Goal: Task Accomplishment & Management: Complete application form

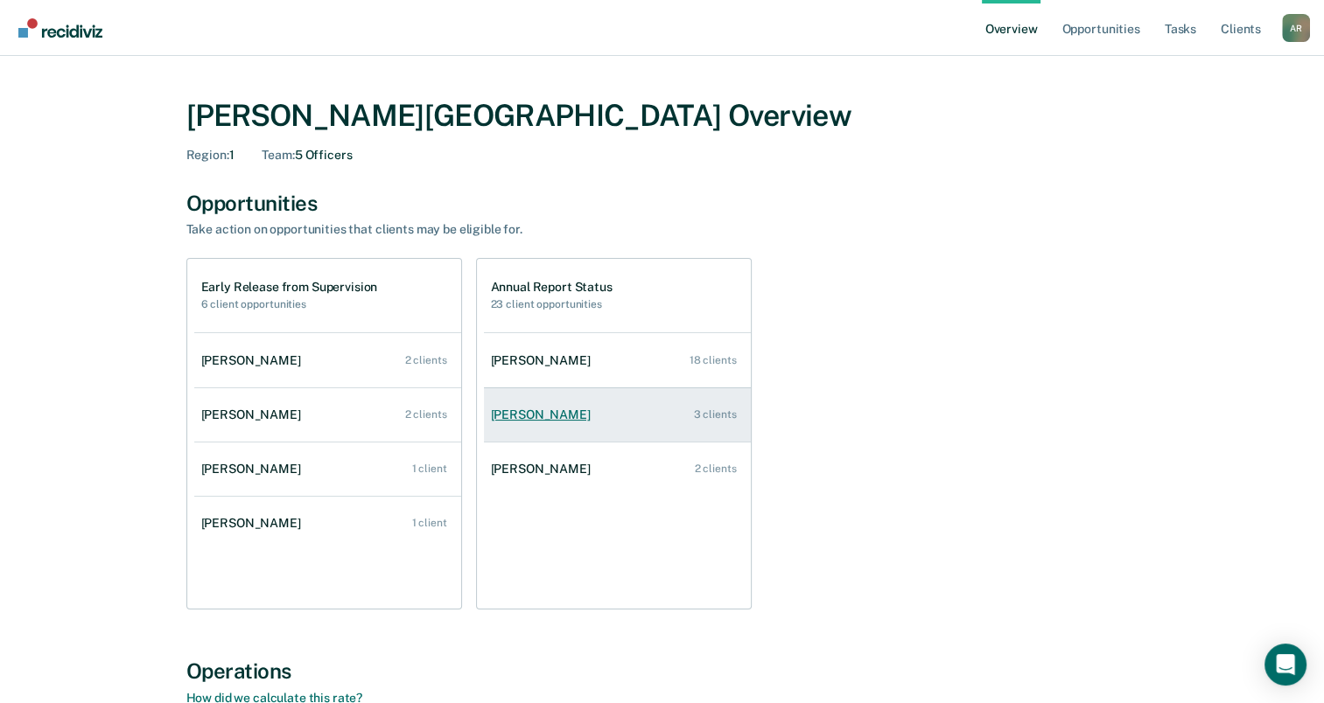
click at [563, 415] on div "Lindsi Chadwick" at bounding box center [544, 415] width 107 height 15
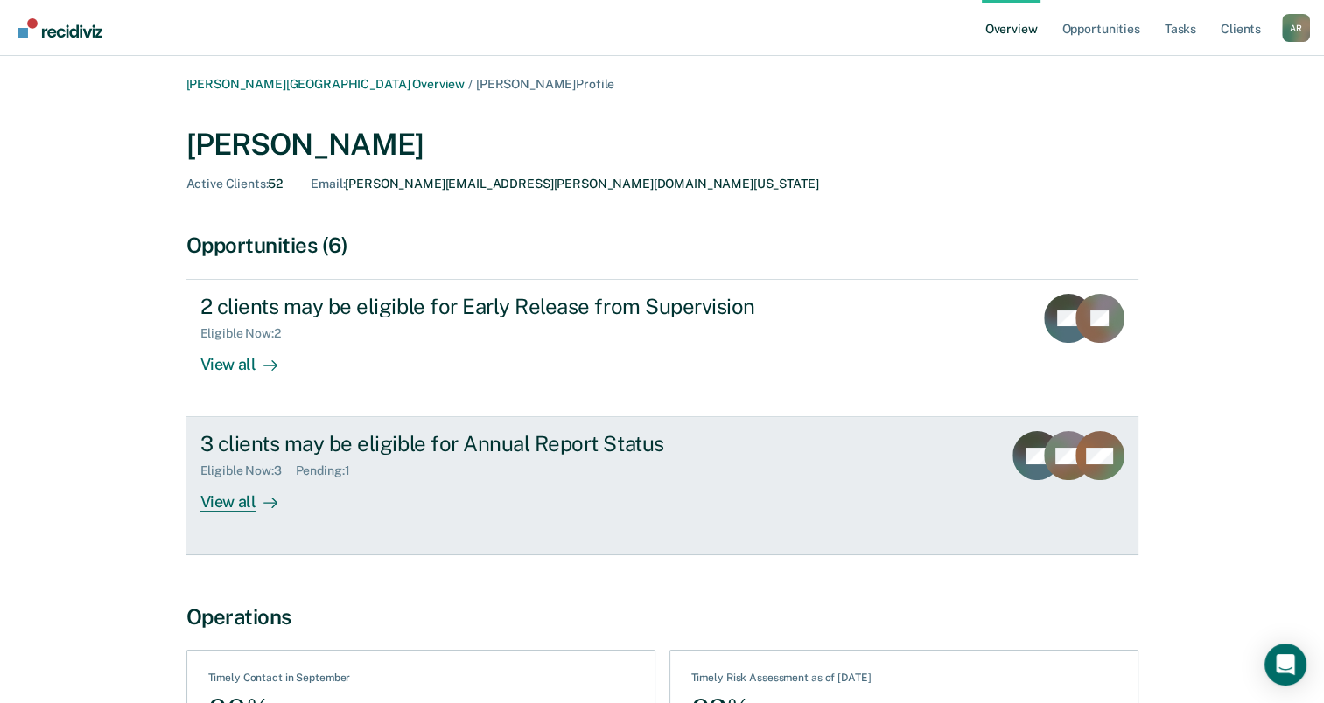
click at [567, 479] on div "3 clients may be eligible for Annual Report Status Eligible Now : 3 Pending : 1…" at bounding box center [528, 471] width 656 height 80
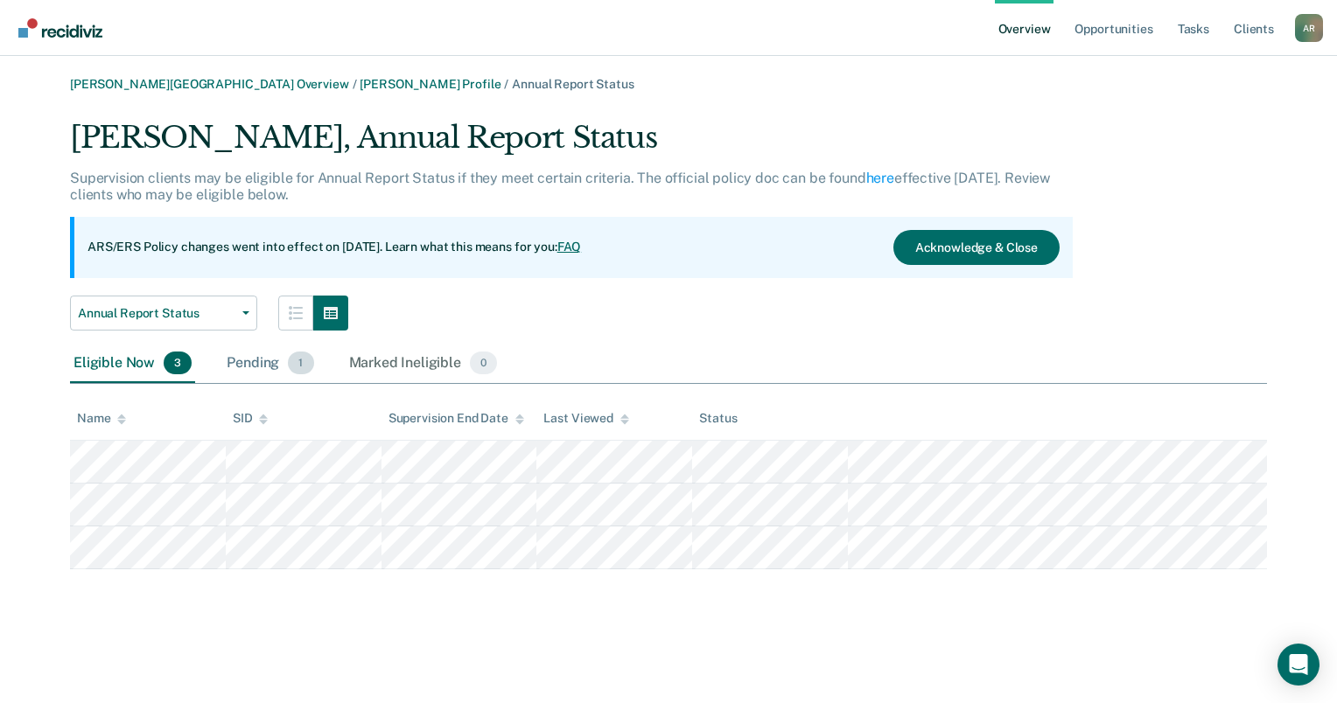
click at [251, 364] on div "Pending 1" at bounding box center [270, 364] width 94 height 38
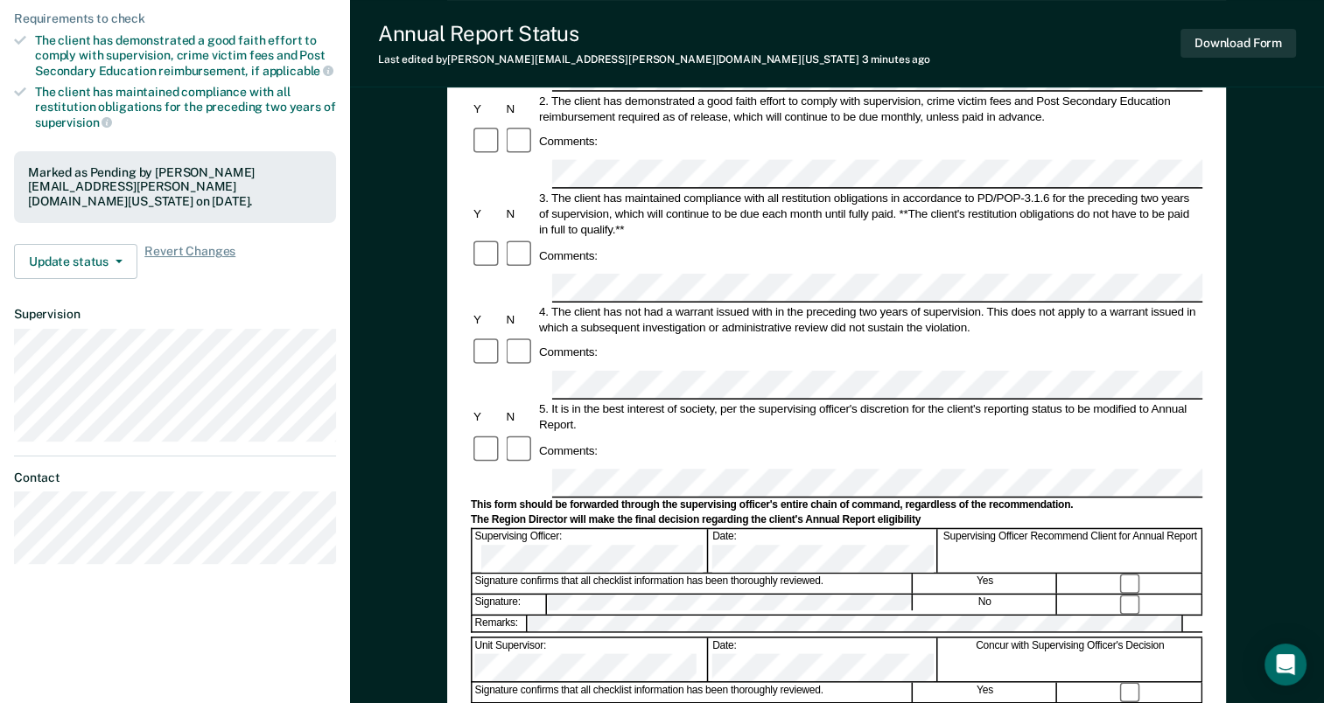
scroll to position [350, 0]
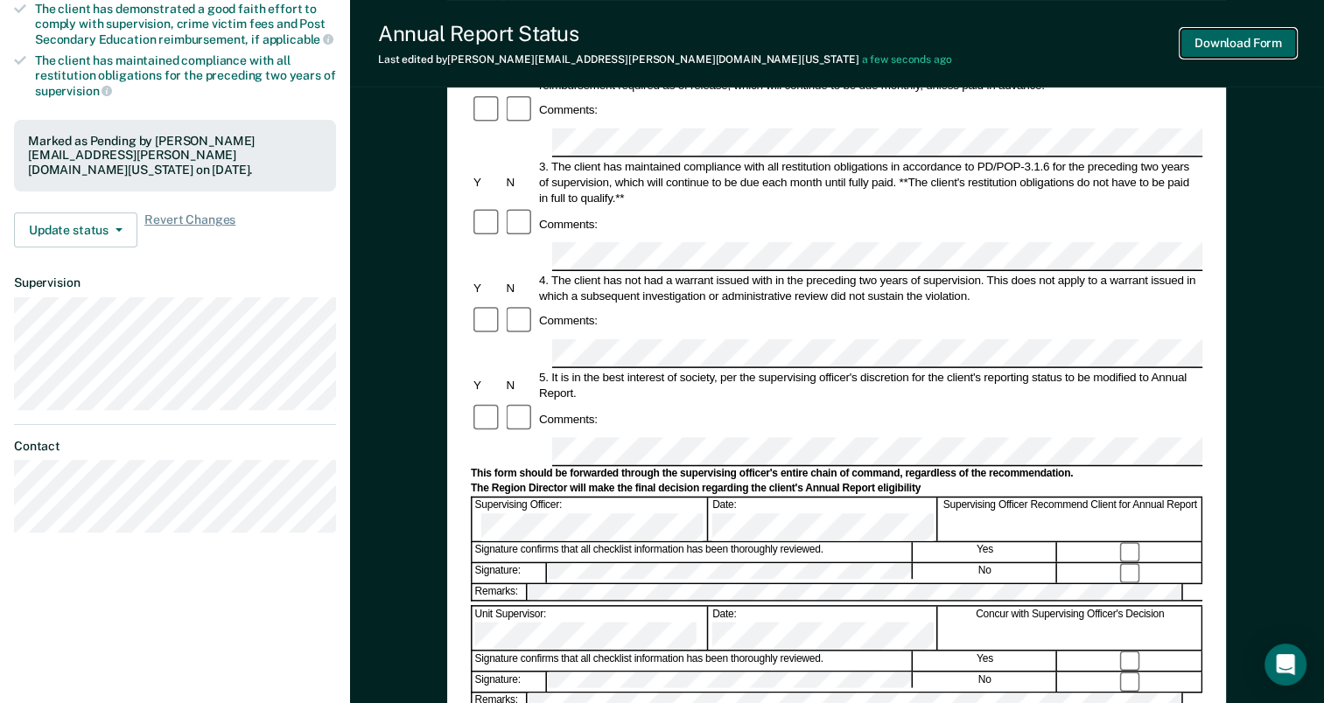
click at [1242, 43] on button "Download Form" at bounding box center [1237, 43] width 115 height 29
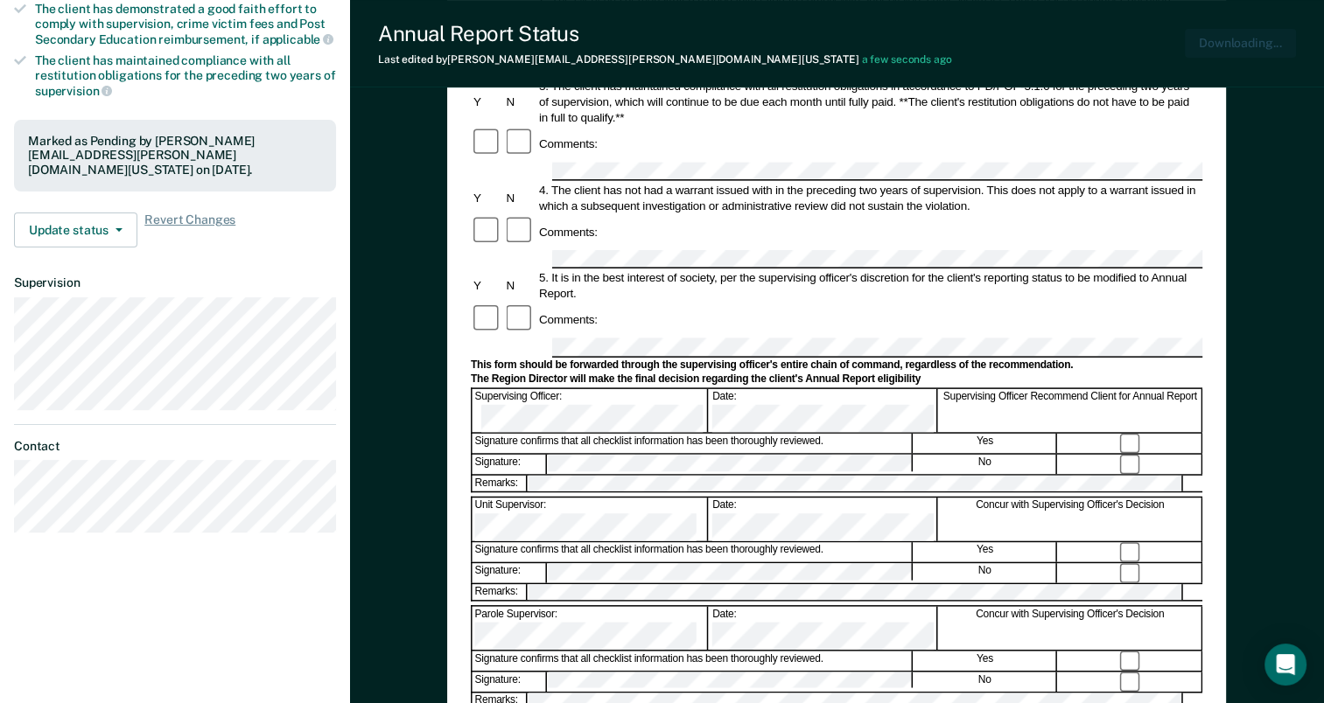
scroll to position [0, 0]
click at [101, 213] on button "Update status" at bounding box center [75, 230] width 123 height 35
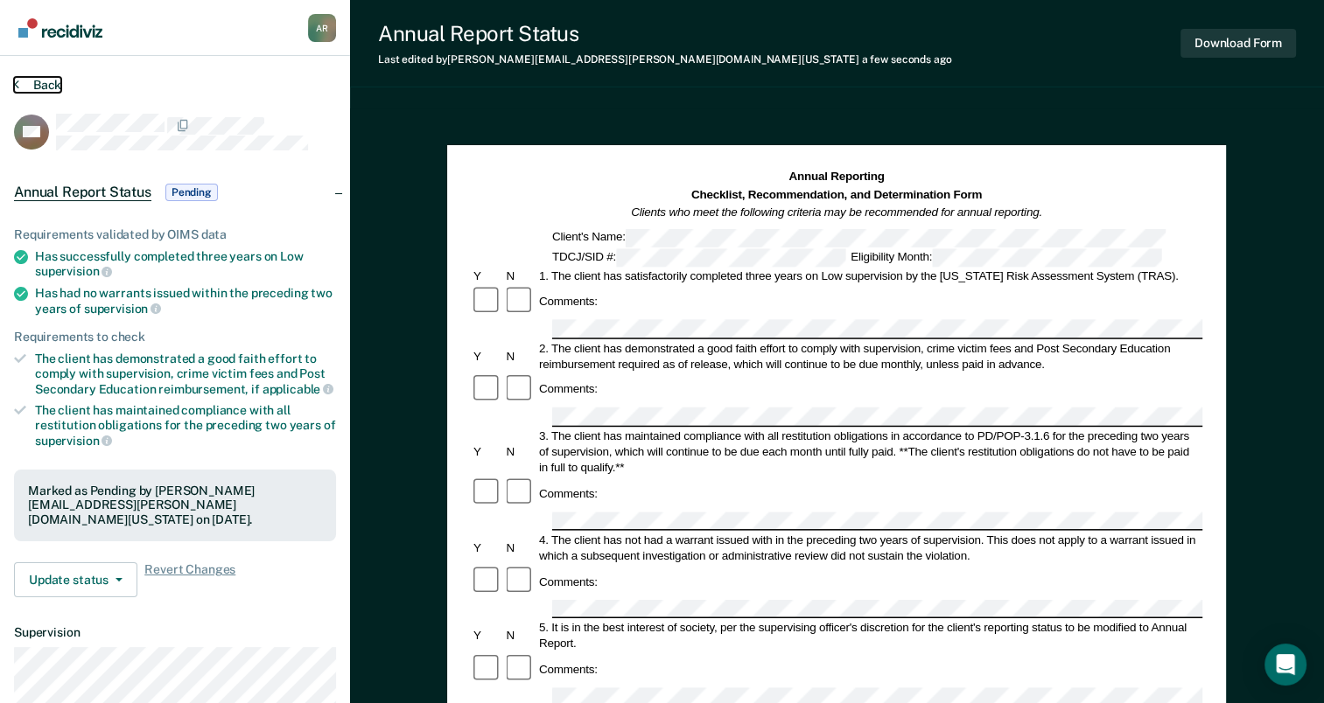
click at [34, 83] on button "Back" at bounding box center [37, 85] width 47 height 16
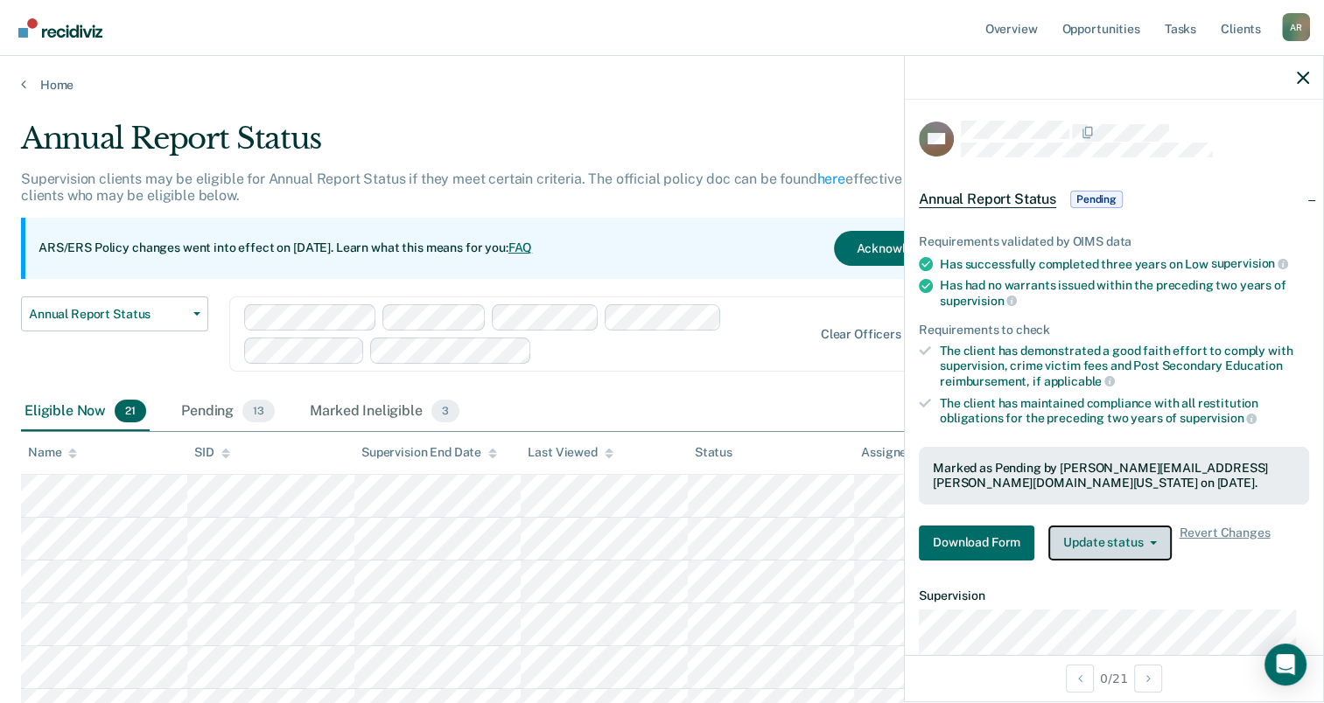
click at [1144, 545] on button "Update status" at bounding box center [1109, 543] width 123 height 35
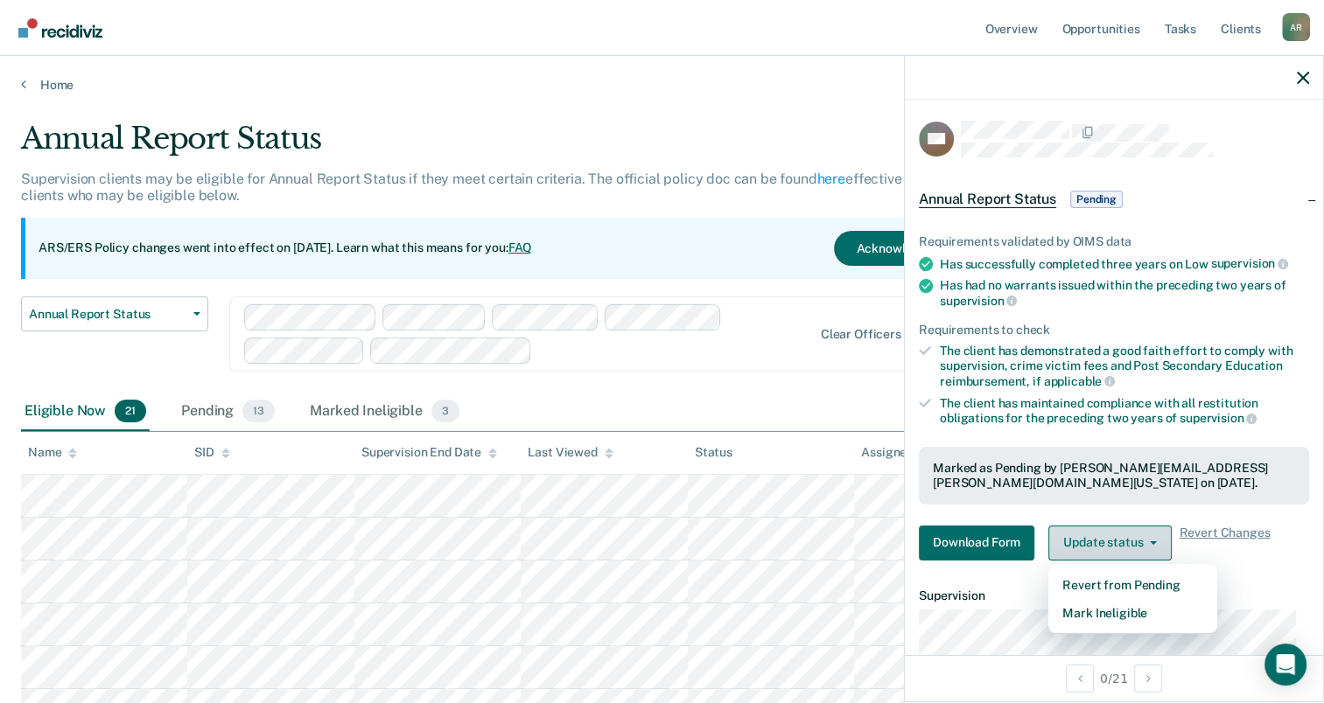
click at [1146, 543] on button "Update status" at bounding box center [1109, 543] width 123 height 35
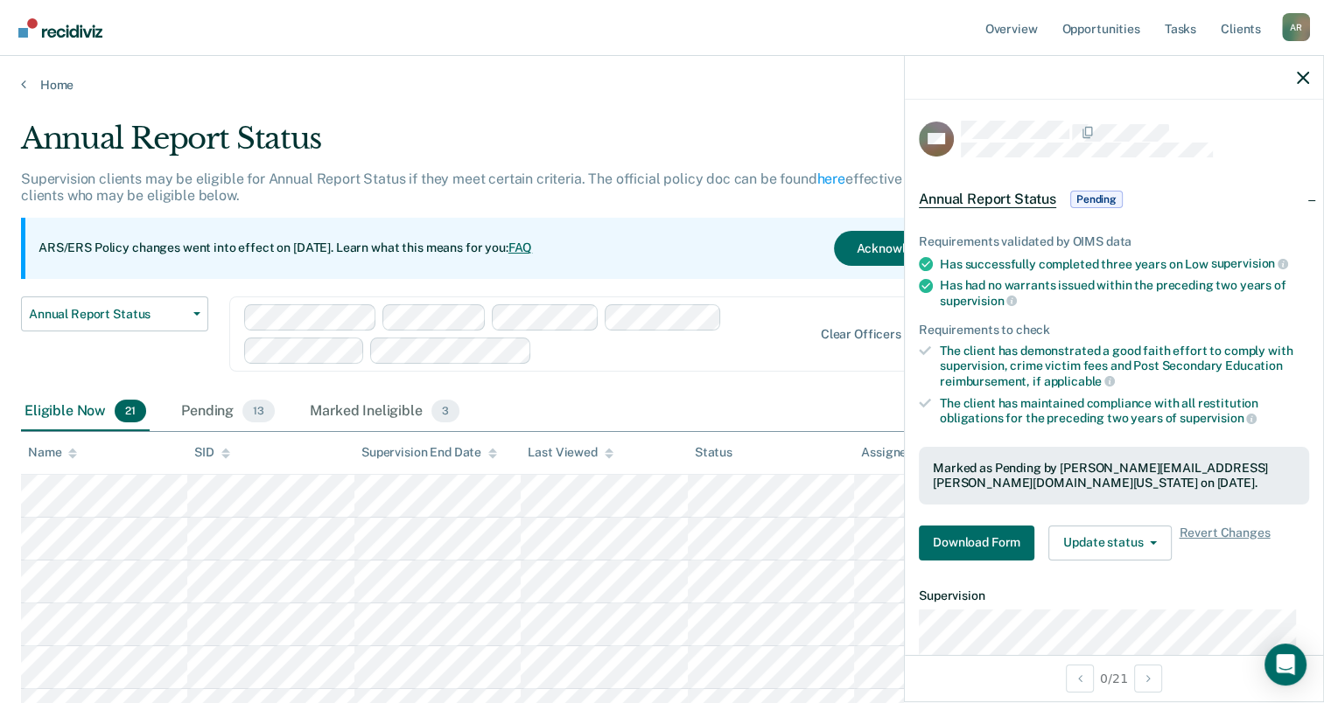
click at [486, 171] on p "Supervision clients may be eligible for Annual Report Status if they meet certa…" at bounding box center [511, 187] width 980 height 33
click at [397, 156] on div "Annual Report Status" at bounding box center [517, 146] width 993 height 50
click at [1307, 75] on icon "button" at bounding box center [1303, 78] width 12 height 12
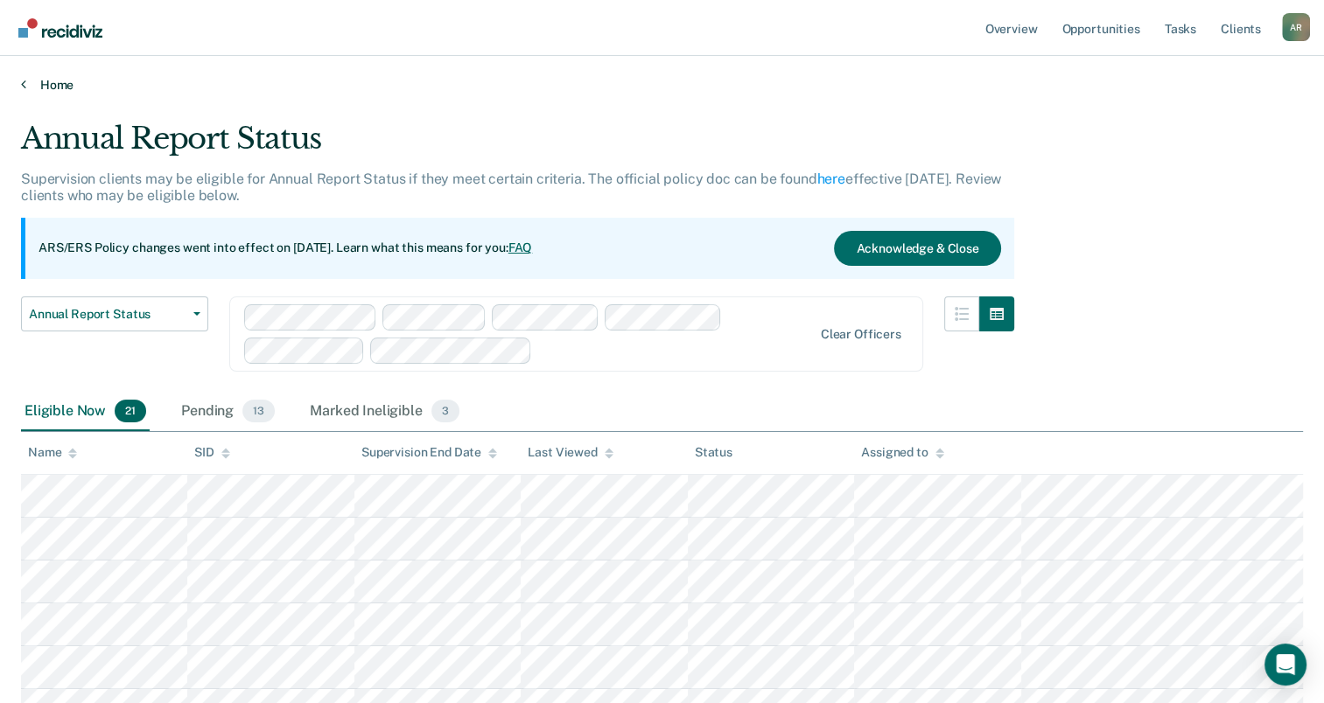
click at [65, 87] on link "Home" at bounding box center [662, 85] width 1282 height 16
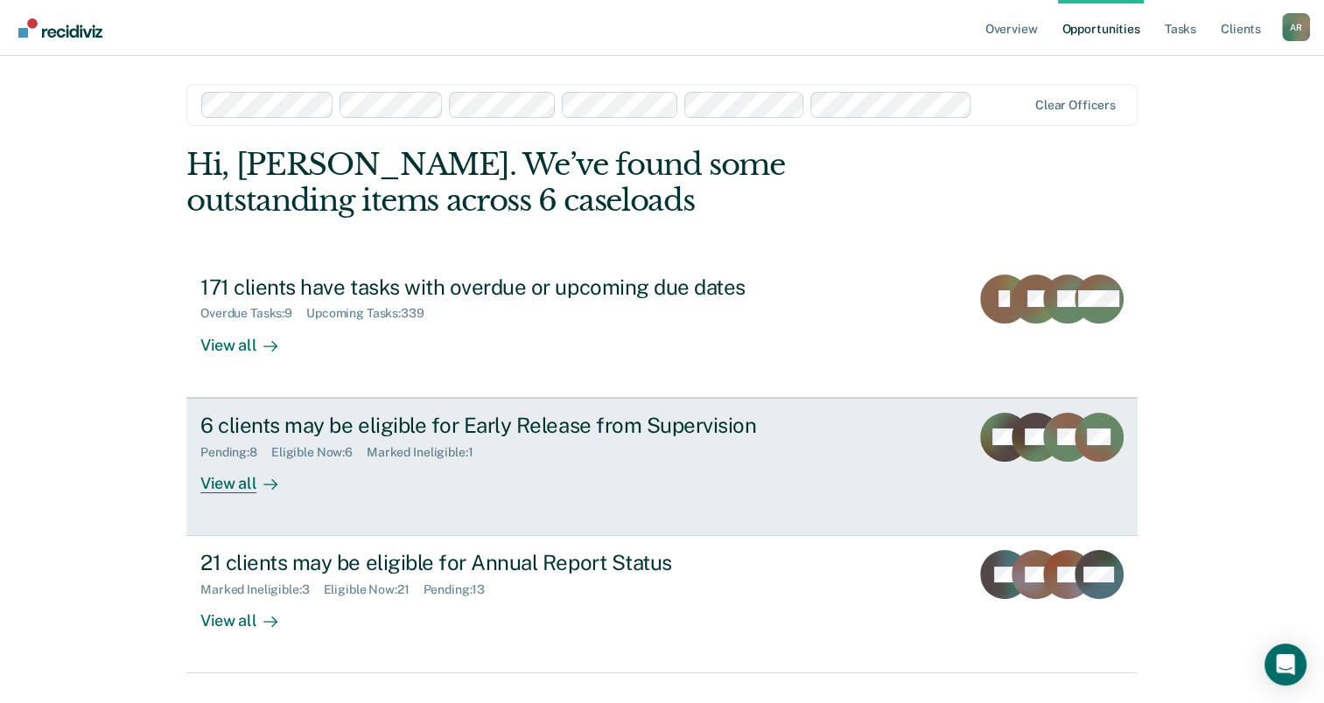
click at [583, 497] on link "6 clients may be eligible for Early Release from Supervision Pending : 8 Eligib…" at bounding box center [661, 467] width 951 height 138
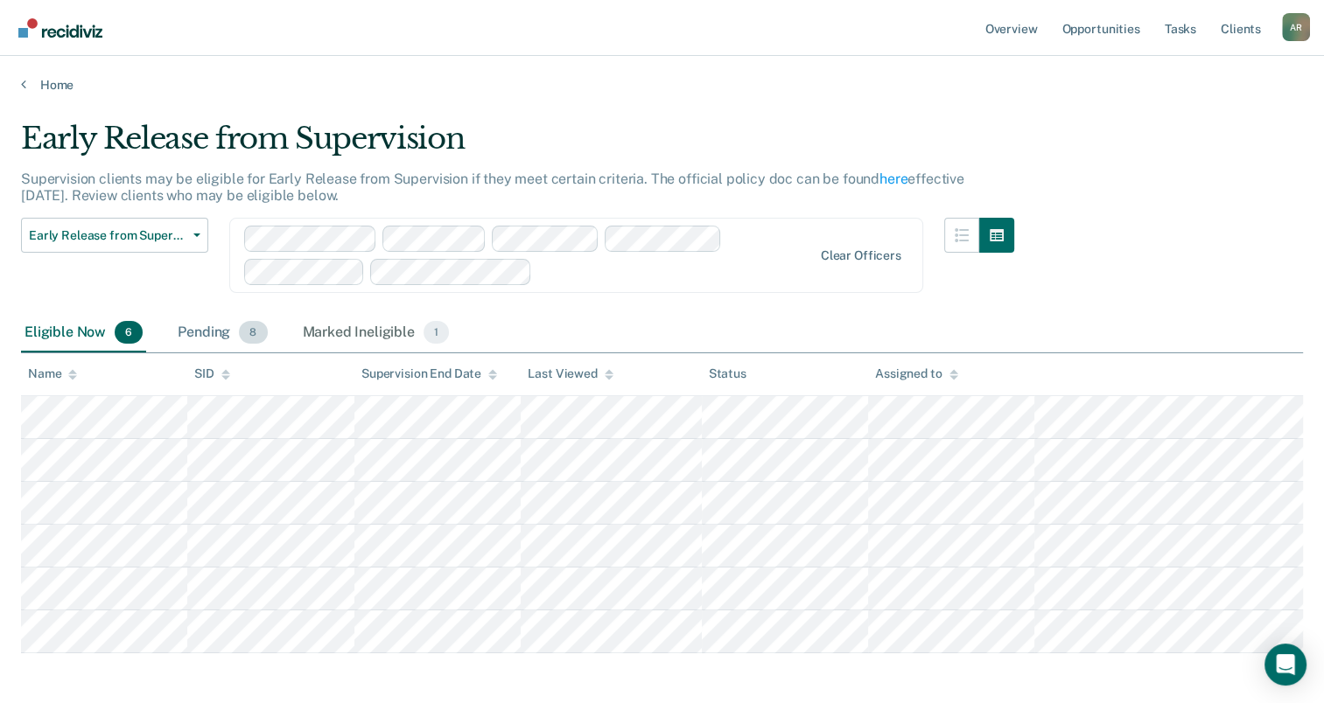
click at [211, 338] on div "Pending 8" at bounding box center [222, 333] width 96 height 38
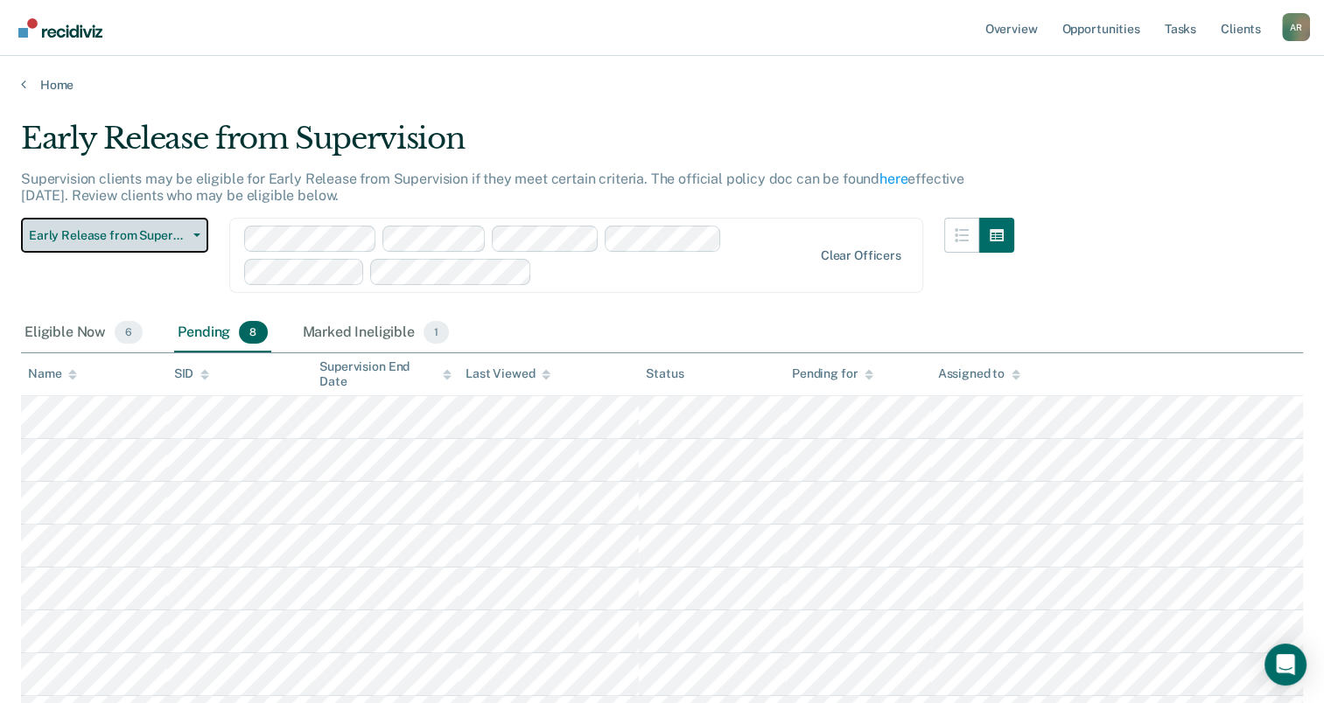
click at [157, 234] on span "Early Release from Supervision" at bounding box center [107, 235] width 157 height 15
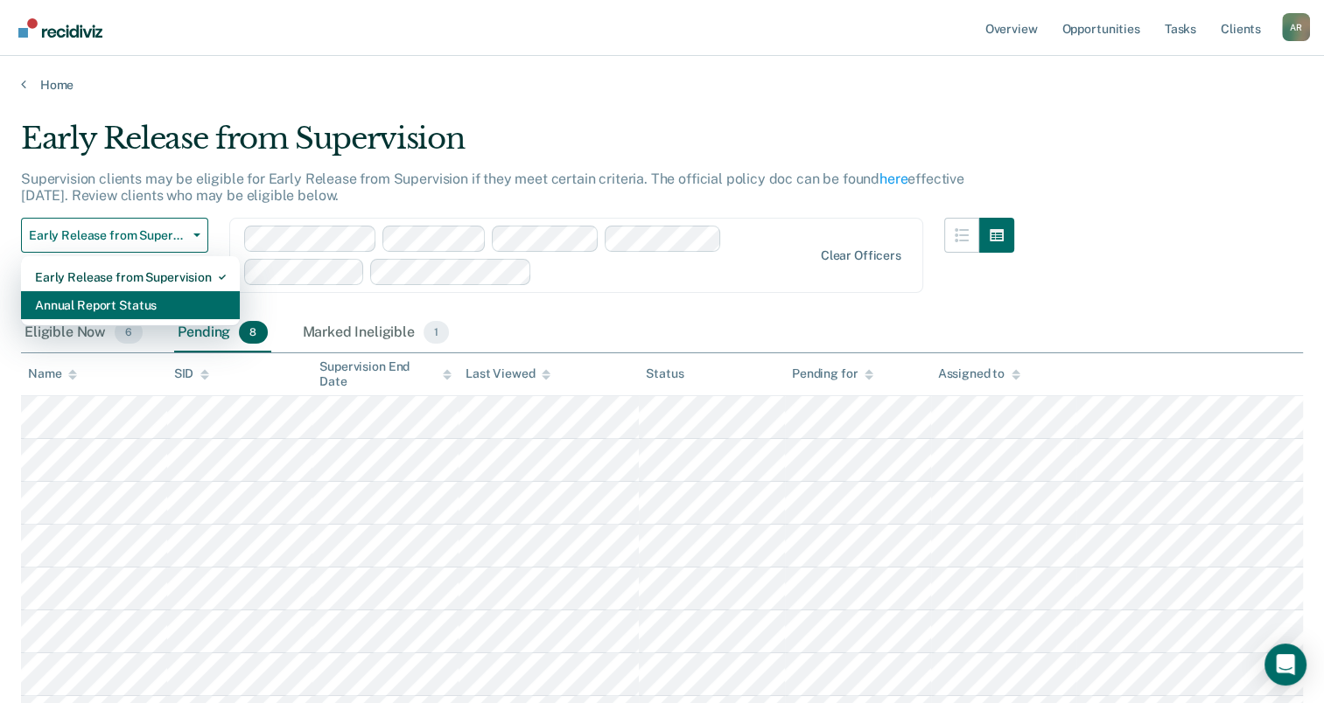
click at [157, 315] on div "Annual Report Status" at bounding box center [130, 305] width 191 height 28
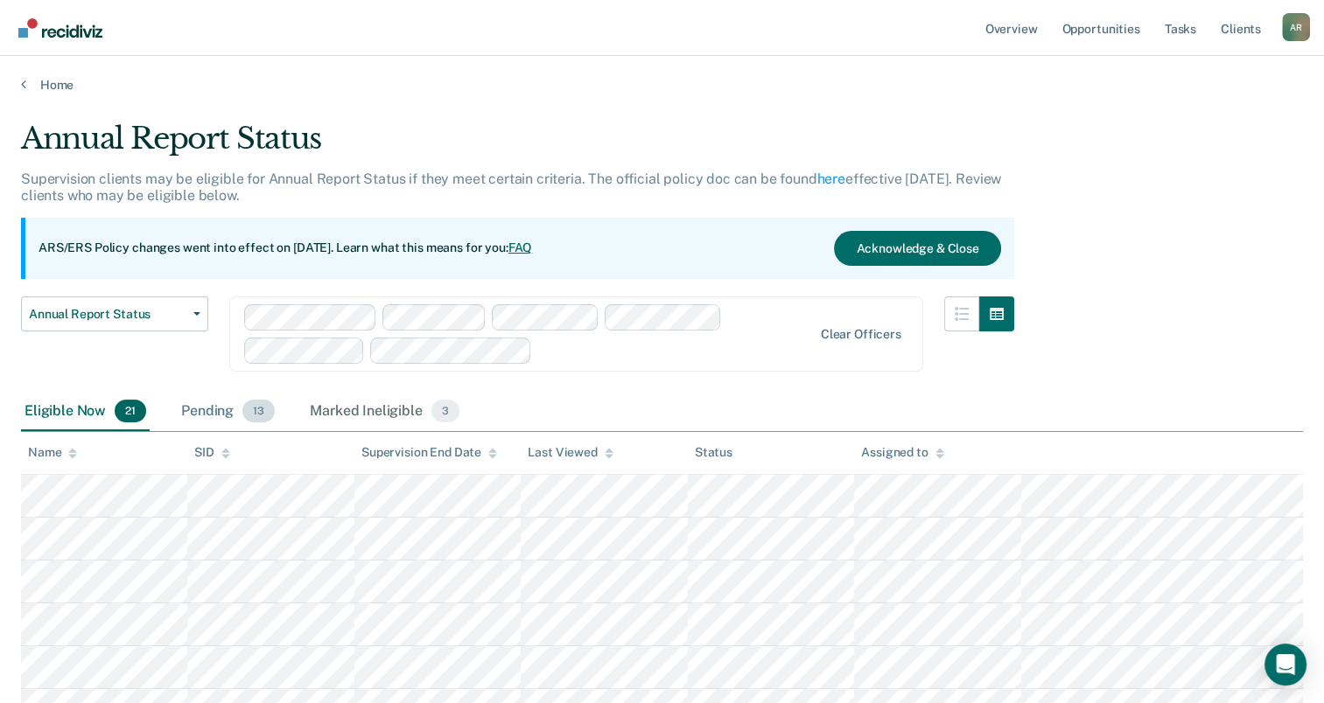
click at [214, 411] on div "Pending 13" at bounding box center [228, 412] width 101 height 38
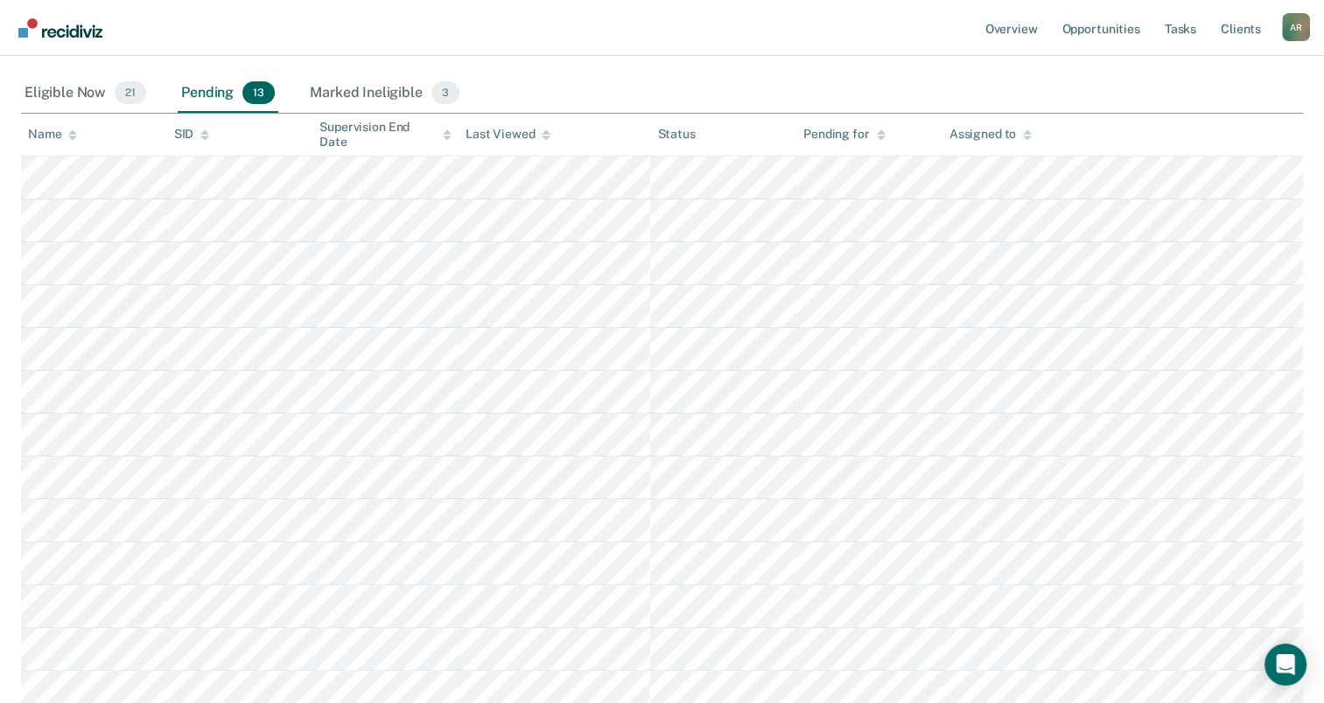
scroll to position [350, 0]
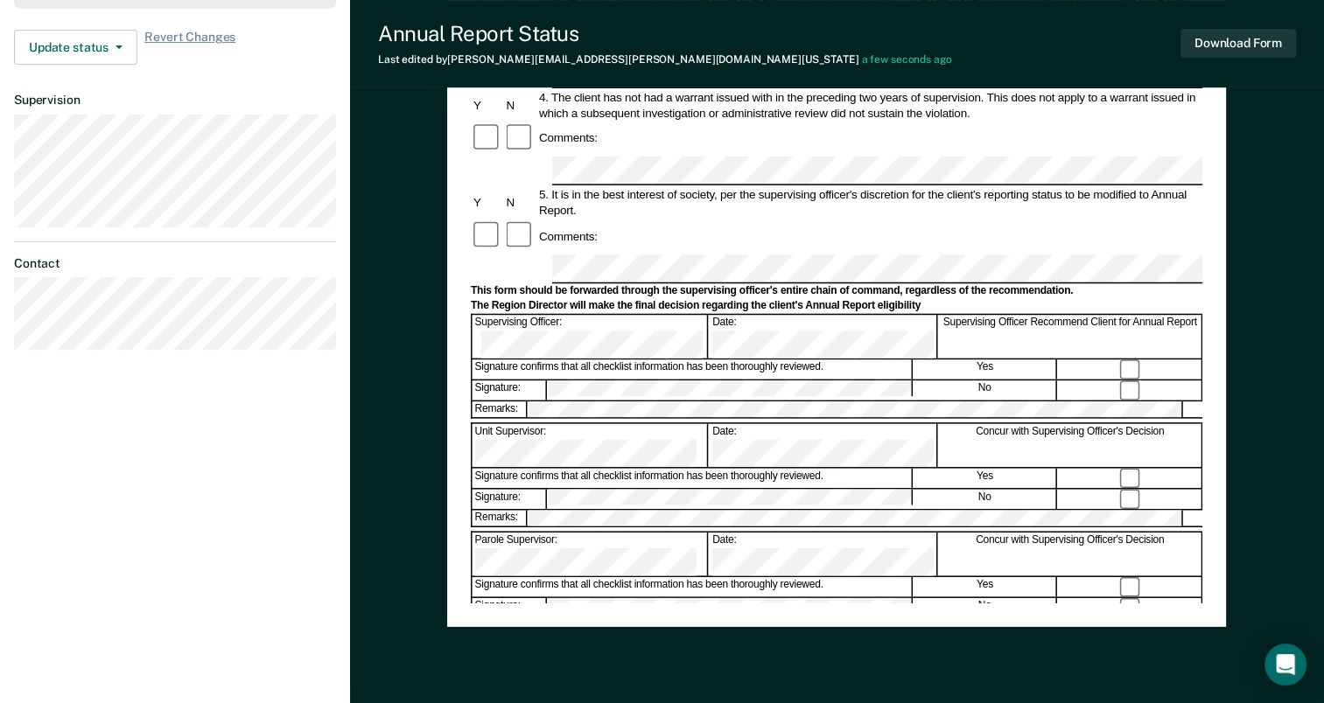
scroll to position [592, 0]
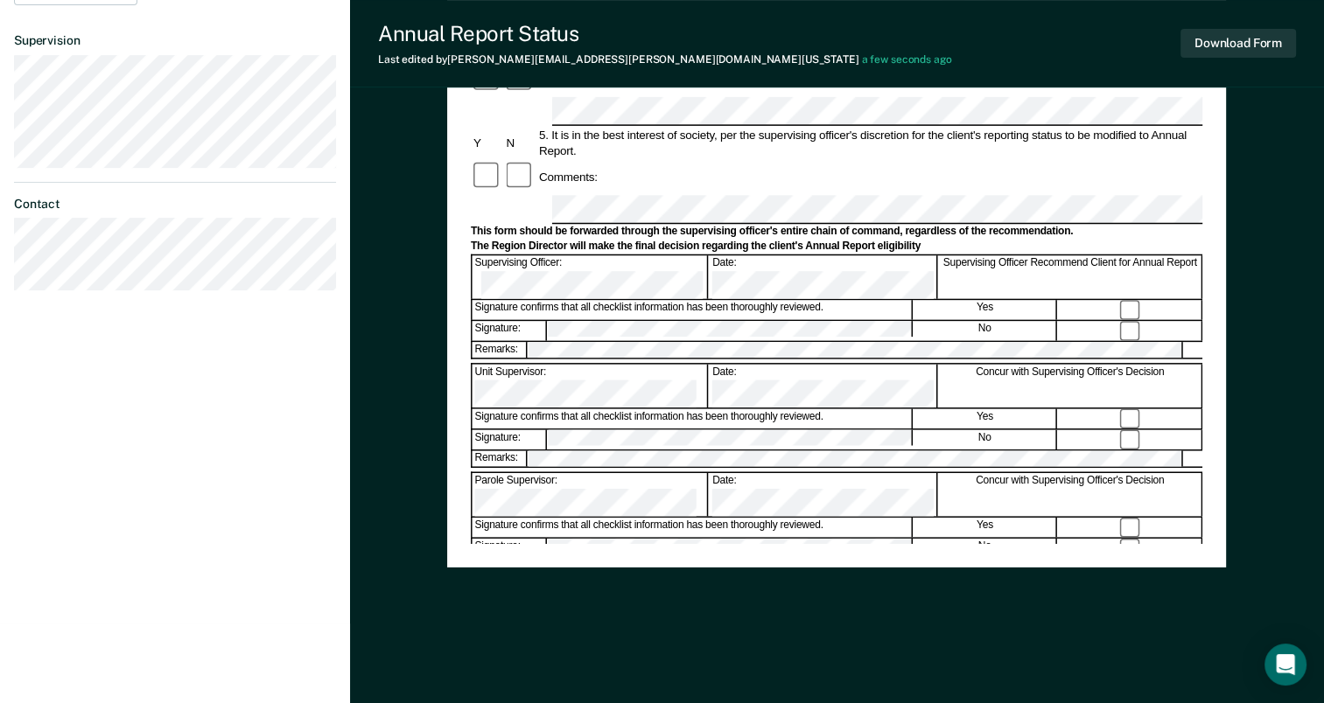
click at [857, 597] on div "Annual Reporting Checklist, Recommendation, and Determination Form Clients who …" at bounding box center [836, 110] width 779 height 1132
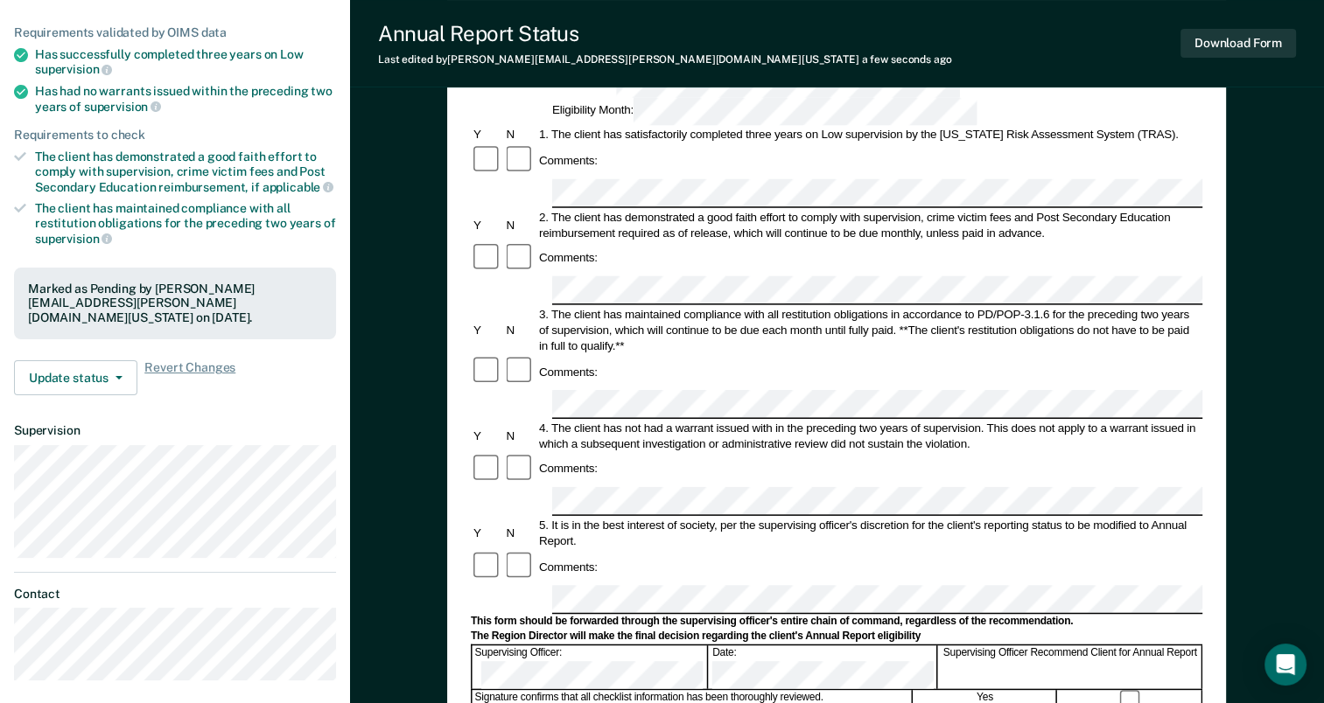
scroll to position [0, 0]
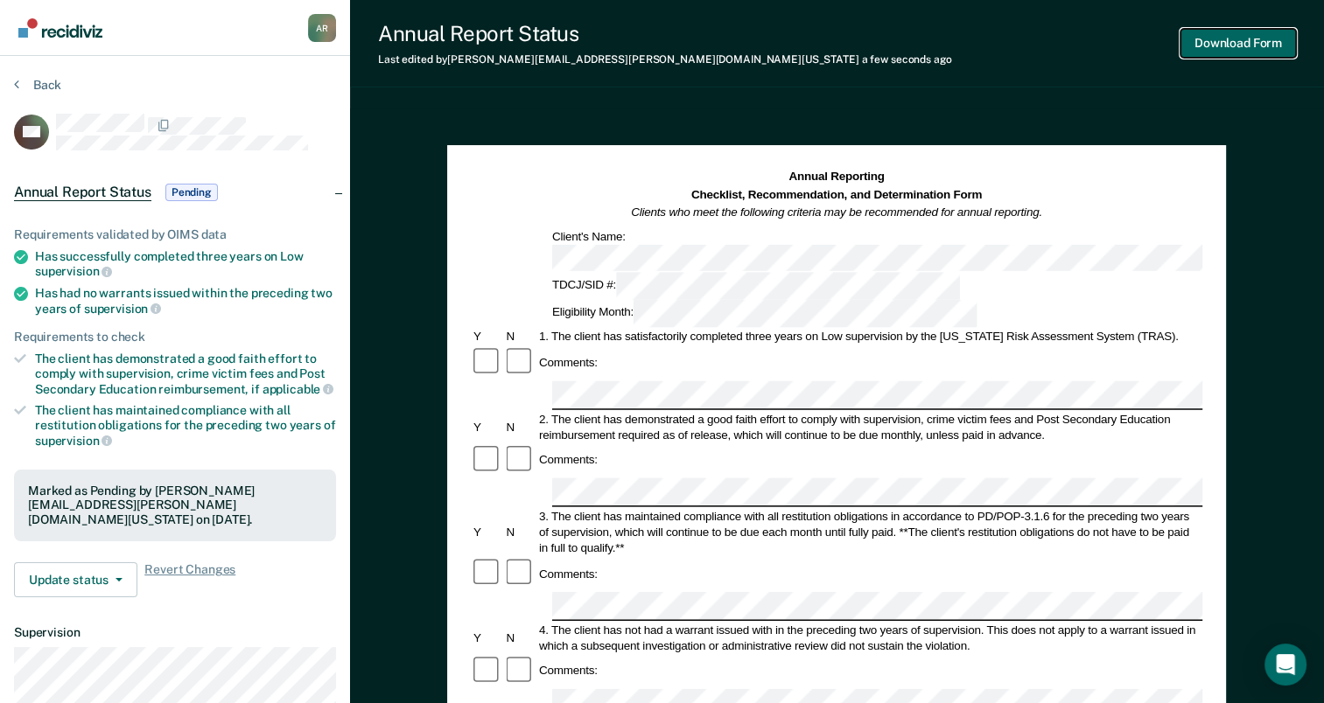
click at [1214, 46] on button "Download Form" at bounding box center [1237, 43] width 115 height 29
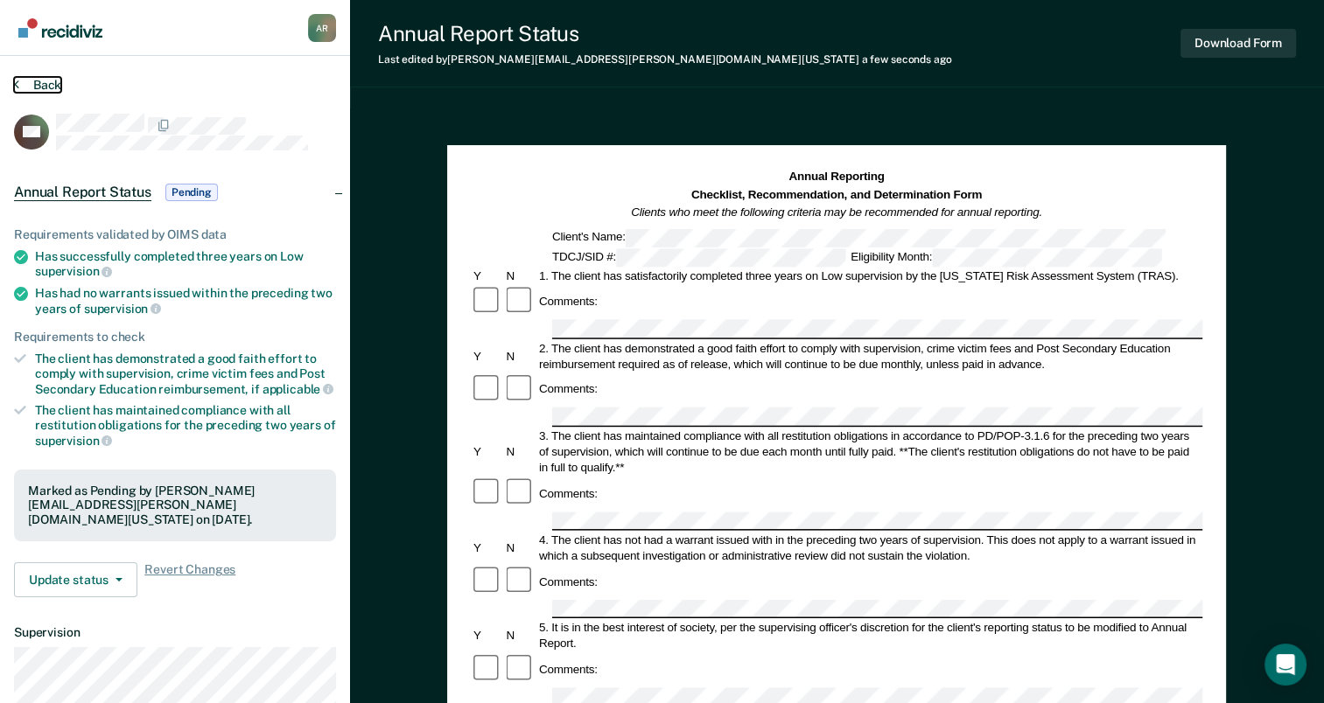
click at [45, 82] on button "Back" at bounding box center [37, 85] width 47 height 16
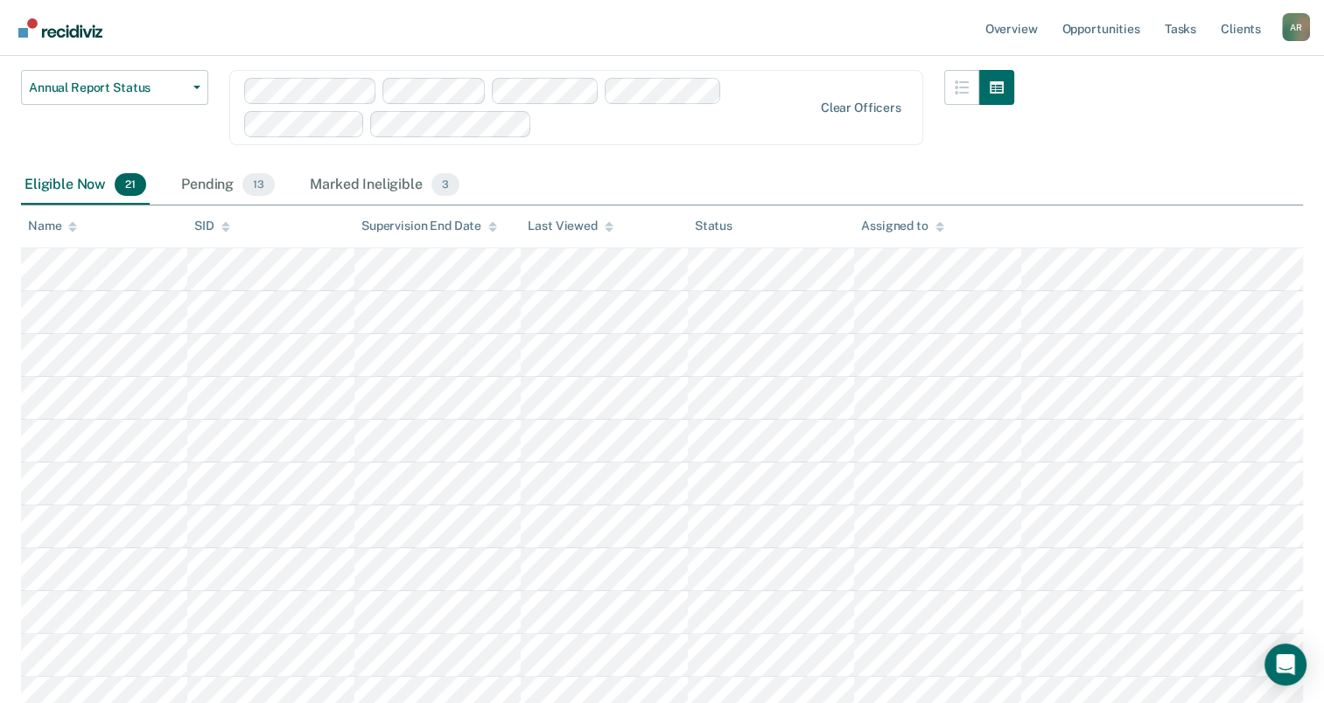
scroll to position [262, 0]
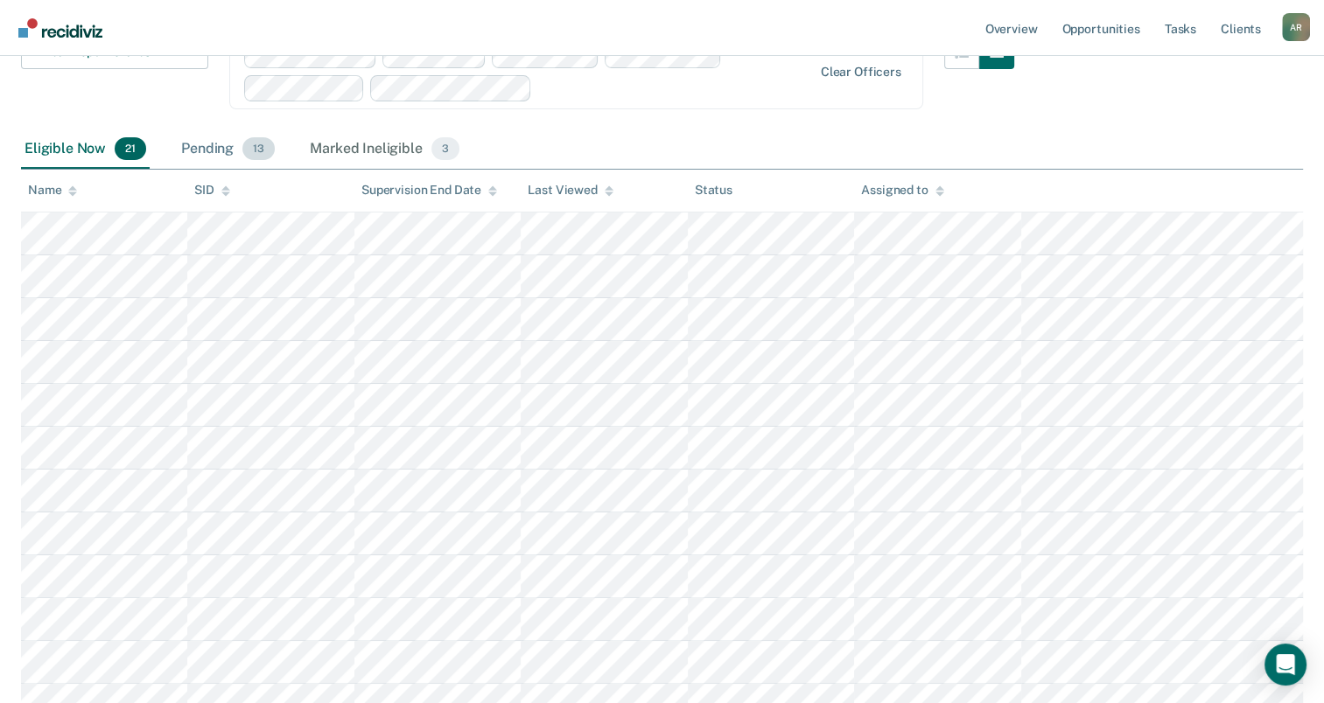
click at [203, 154] on div "Pending 13" at bounding box center [228, 149] width 101 height 38
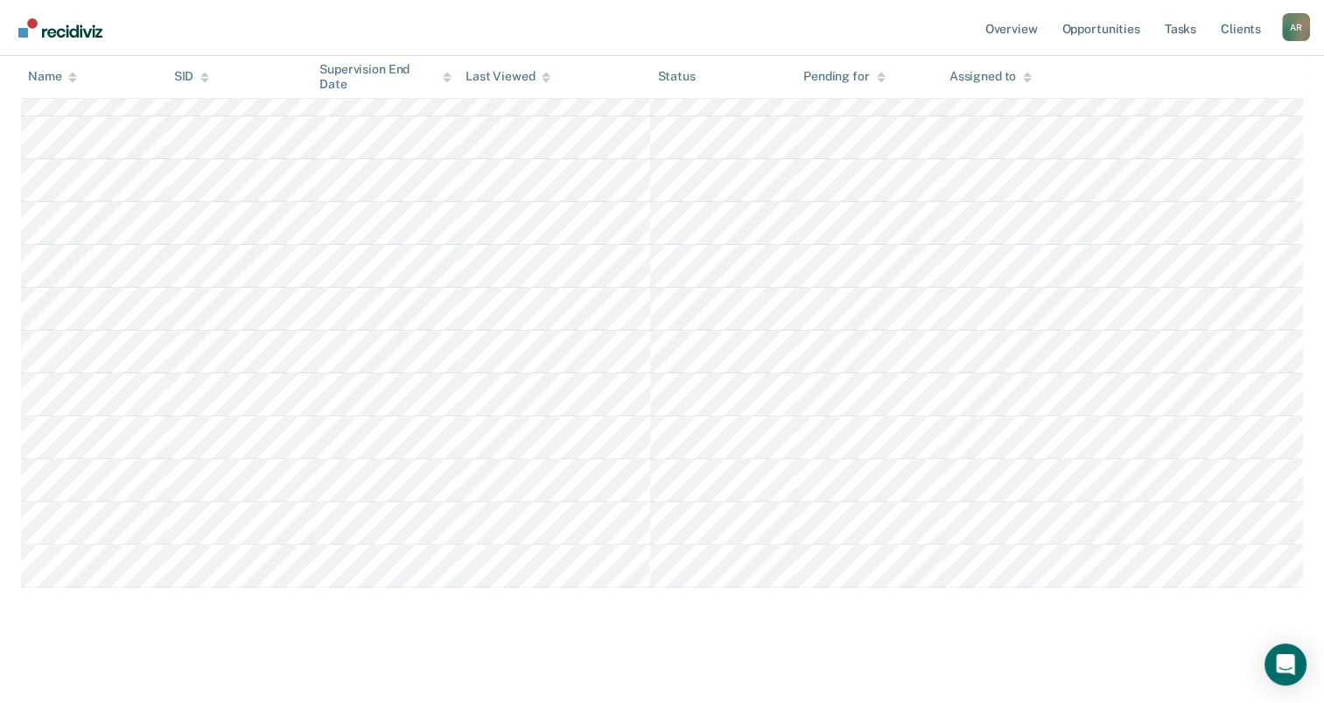
scroll to position [452, 0]
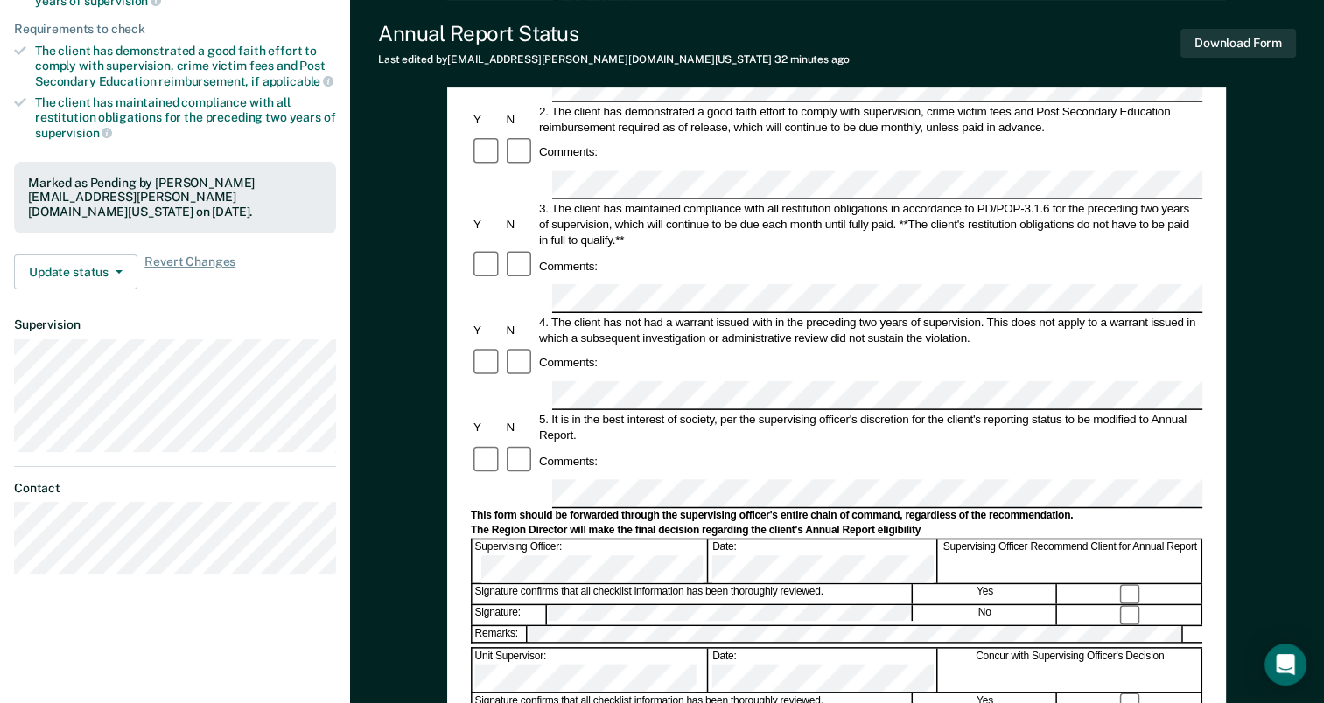
scroll to position [350, 0]
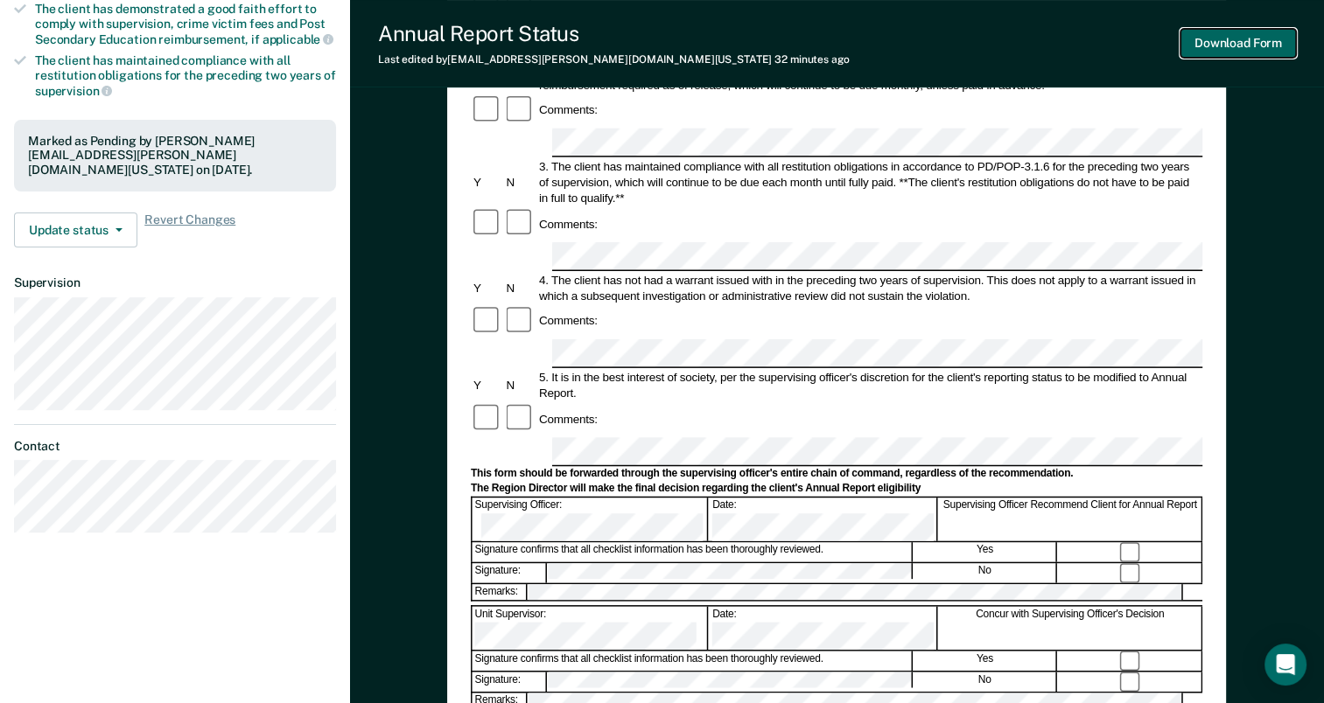
click at [1235, 46] on button "Download Form" at bounding box center [1237, 43] width 115 height 29
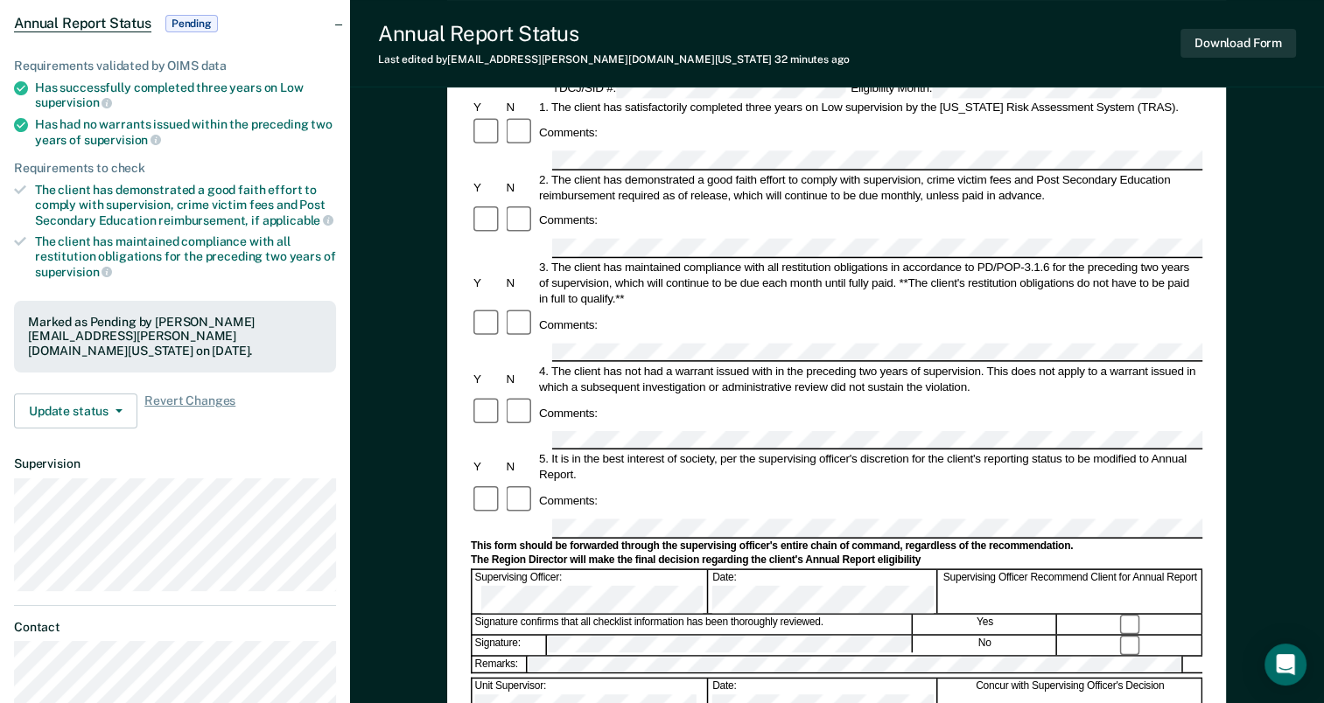
scroll to position [0, 0]
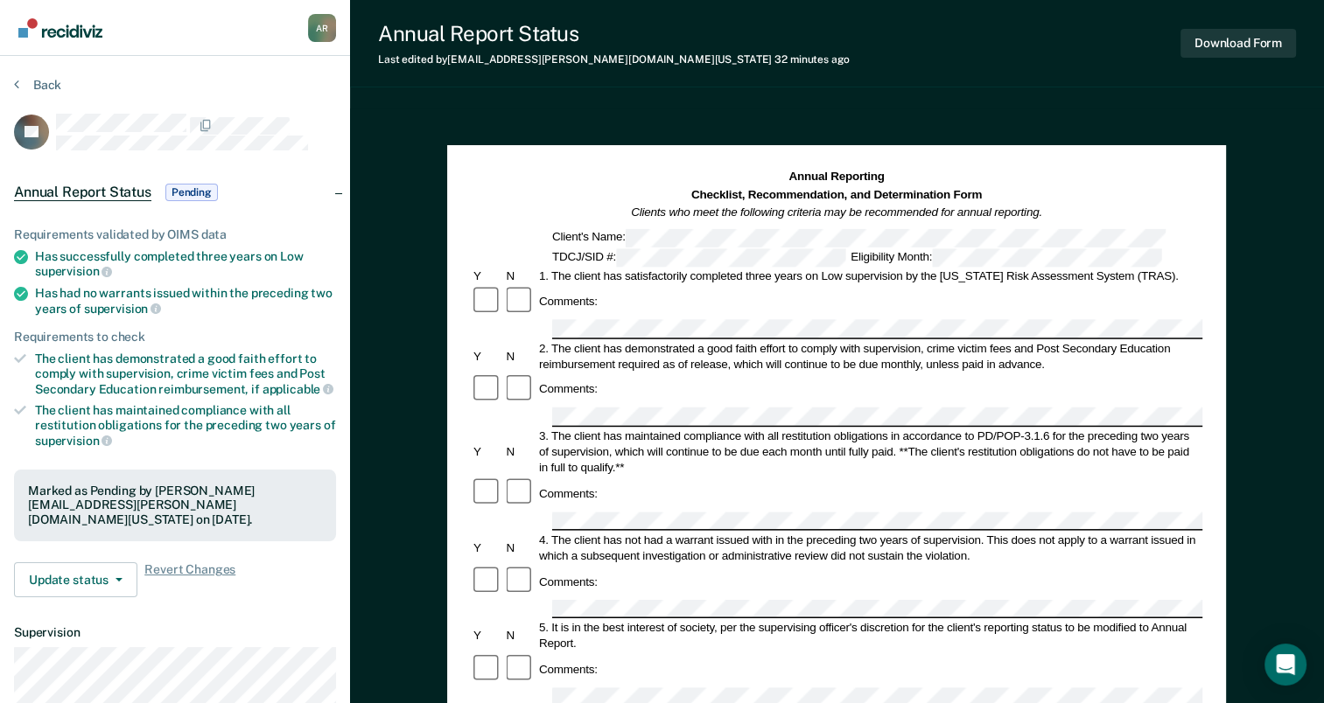
click at [33, 71] on section "Back FA Annual Report Status Pending Requirements validated by OIMS data Has su…" at bounding box center [175, 487] width 350 height 862
click at [38, 84] on button "Back" at bounding box center [37, 85] width 47 height 16
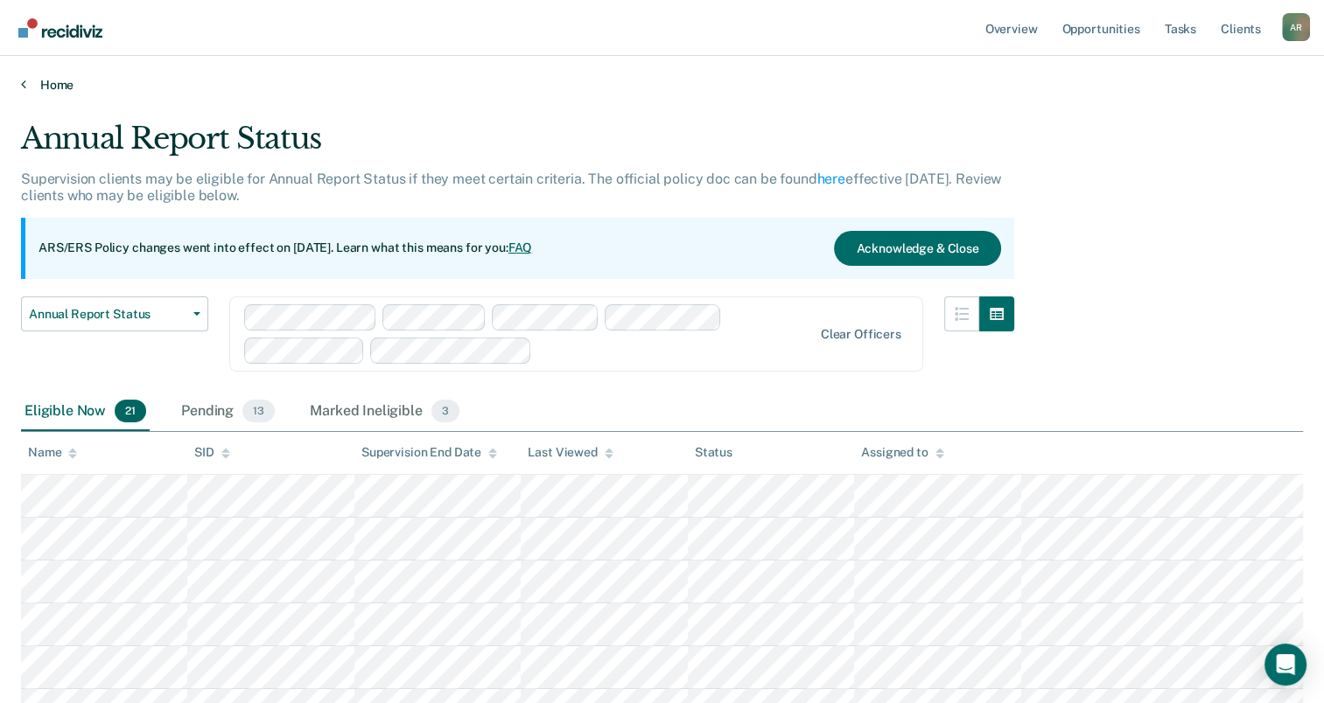
click at [41, 80] on link "Home" at bounding box center [662, 85] width 1282 height 16
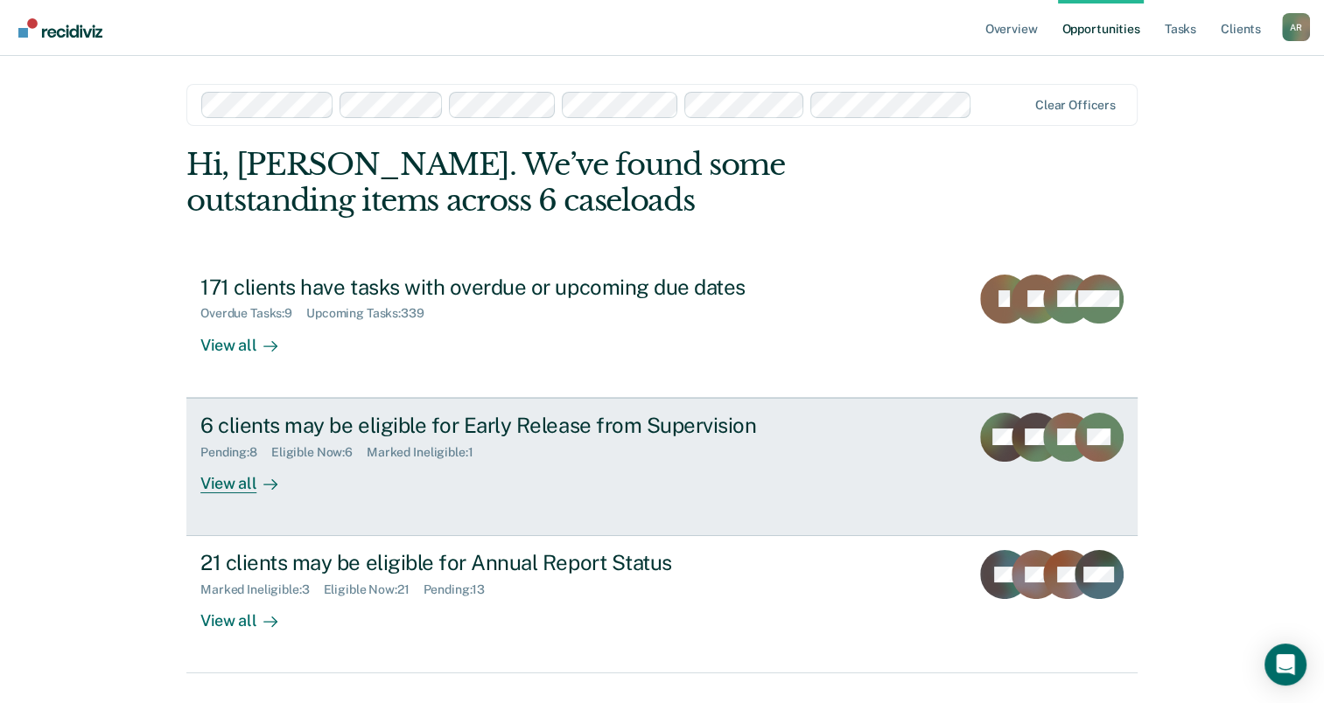
click at [555, 480] on div "6 clients may be eligible for Early Release from Supervision Pending : 8 Eligib…" at bounding box center [528, 453] width 656 height 80
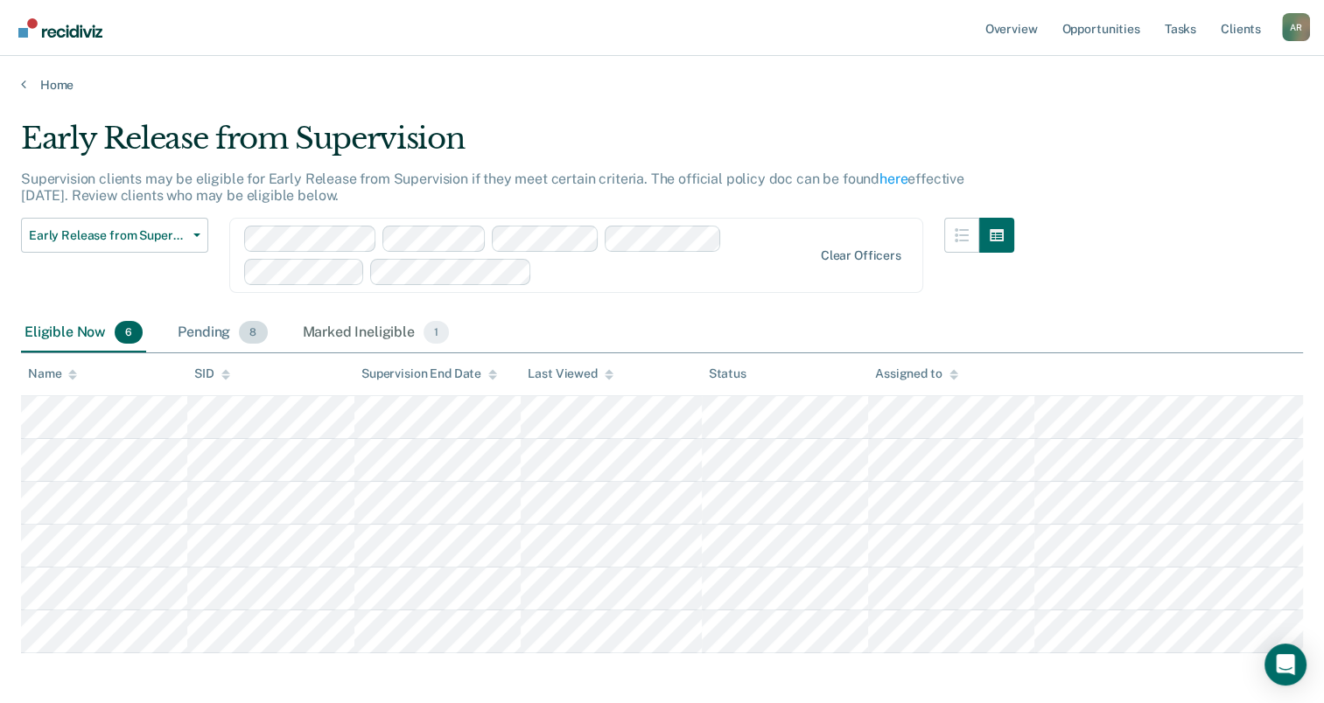
click at [206, 330] on div "Pending 8" at bounding box center [222, 333] width 96 height 38
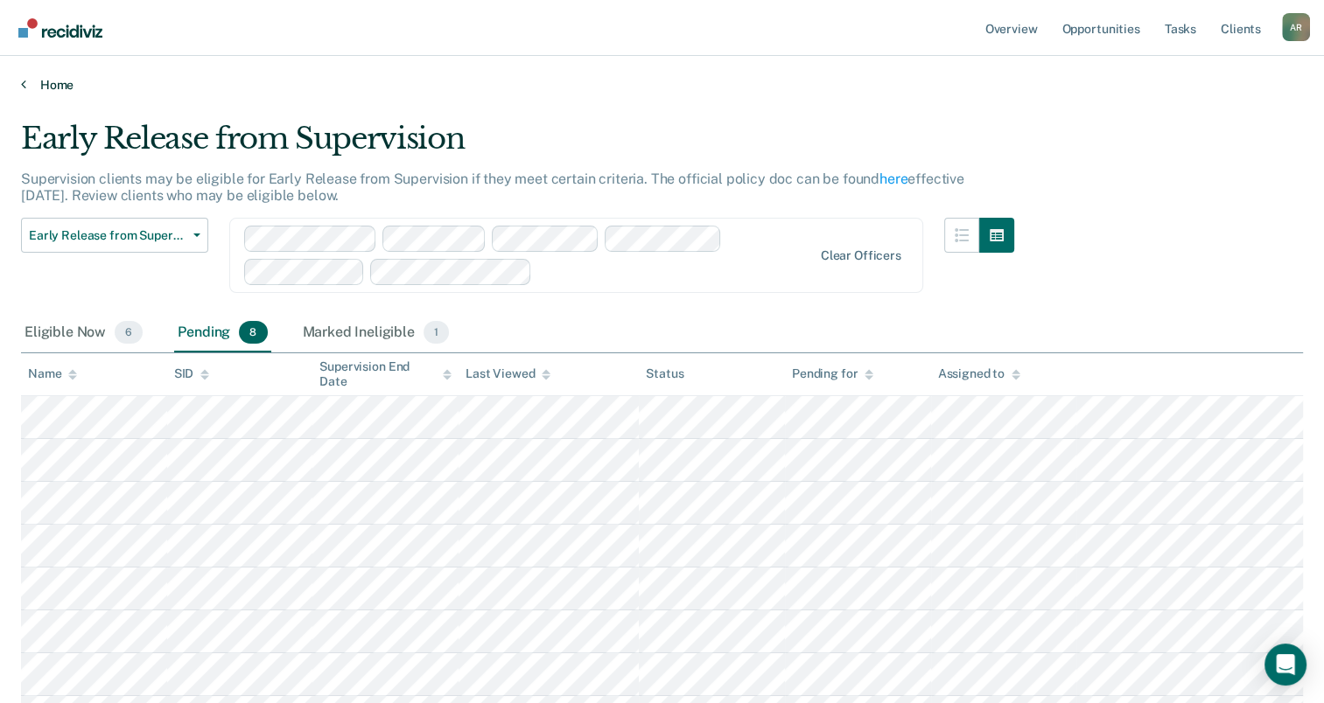
click at [53, 86] on link "Home" at bounding box center [662, 85] width 1282 height 16
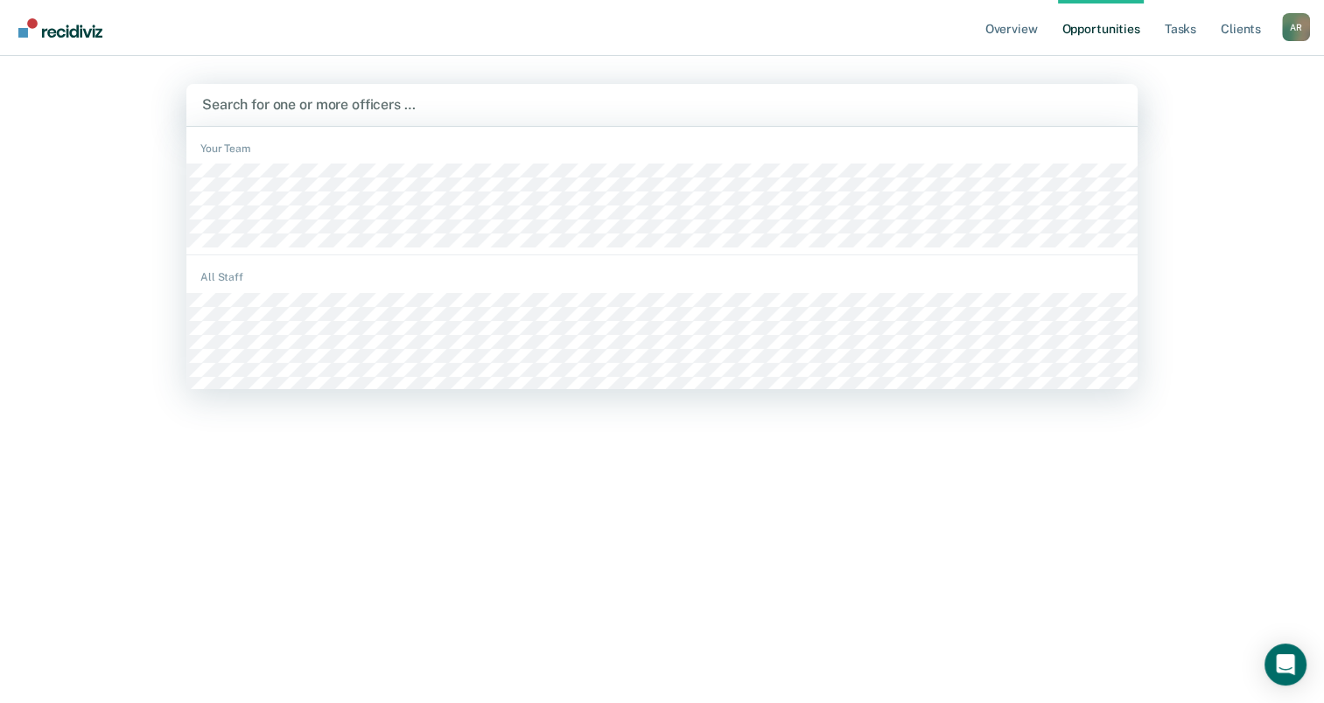
click at [517, 112] on div at bounding box center [662, 104] width 920 height 20
type input "su"
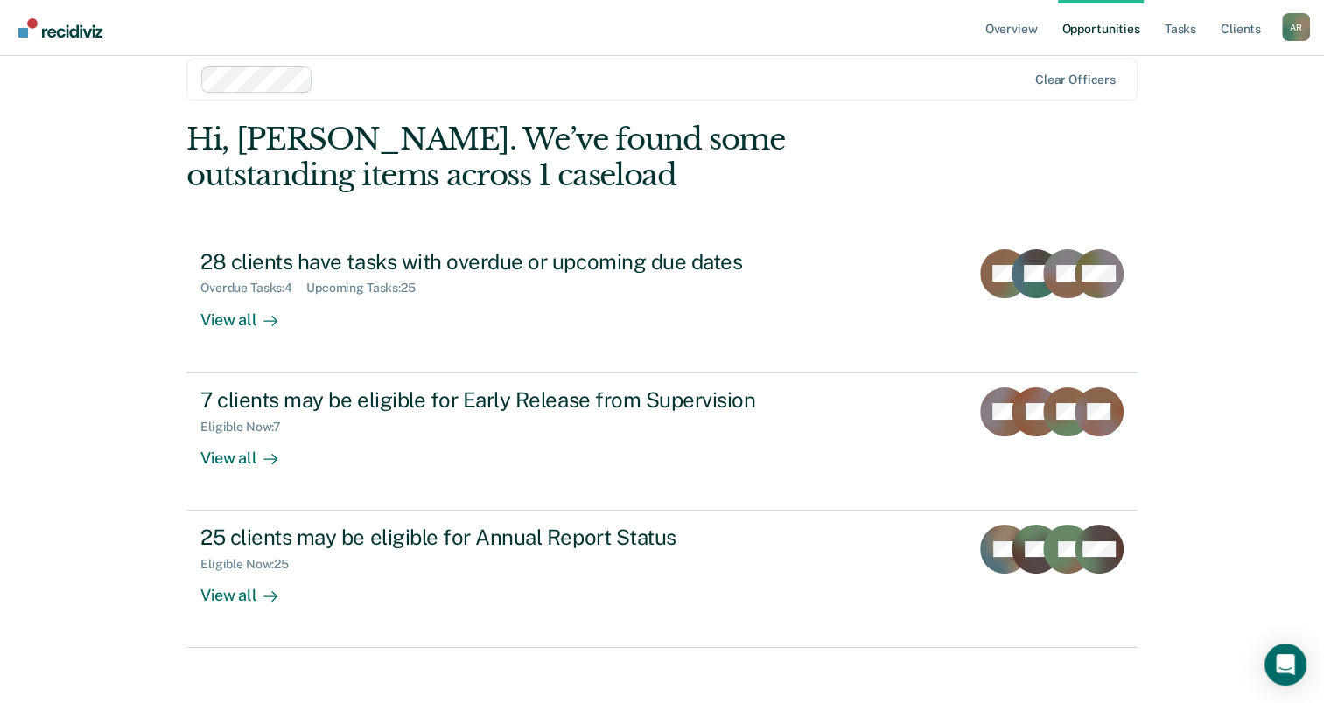
scroll to position [39, 0]
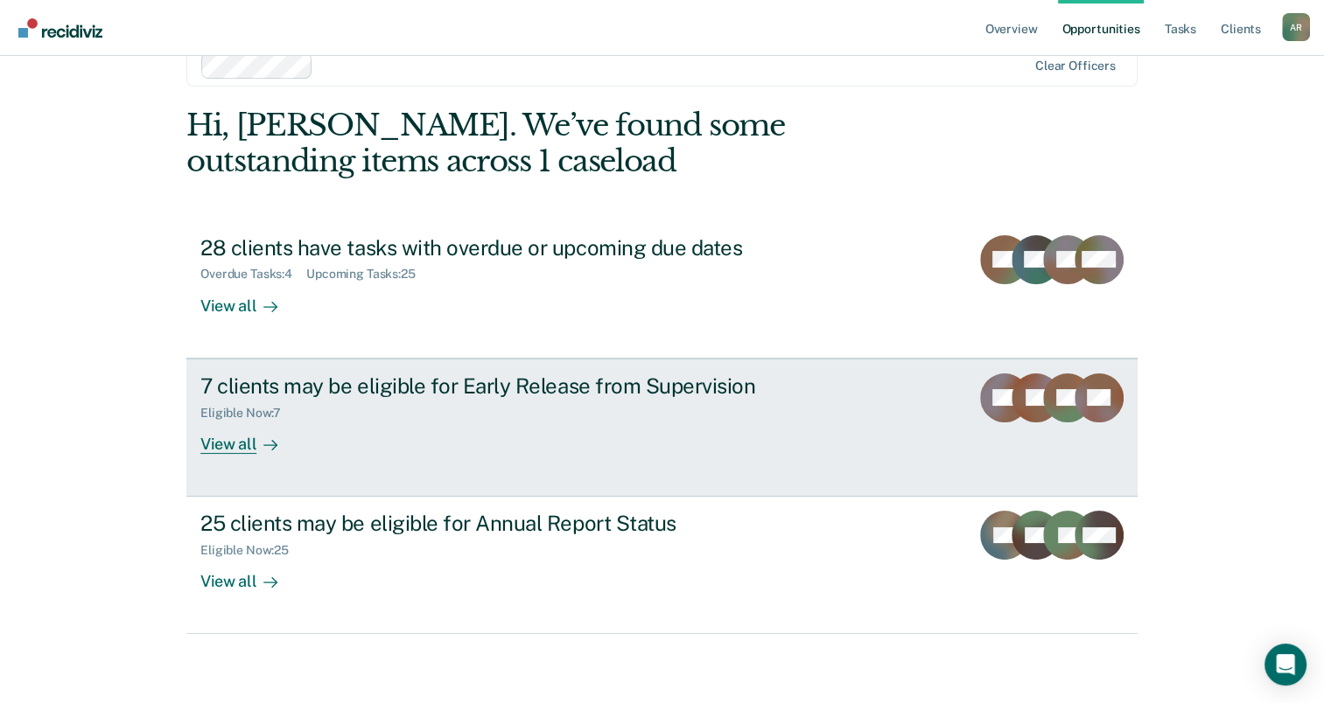
click at [443, 416] on div "Eligible Now : 7" at bounding box center [507, 410] width 614 height 22
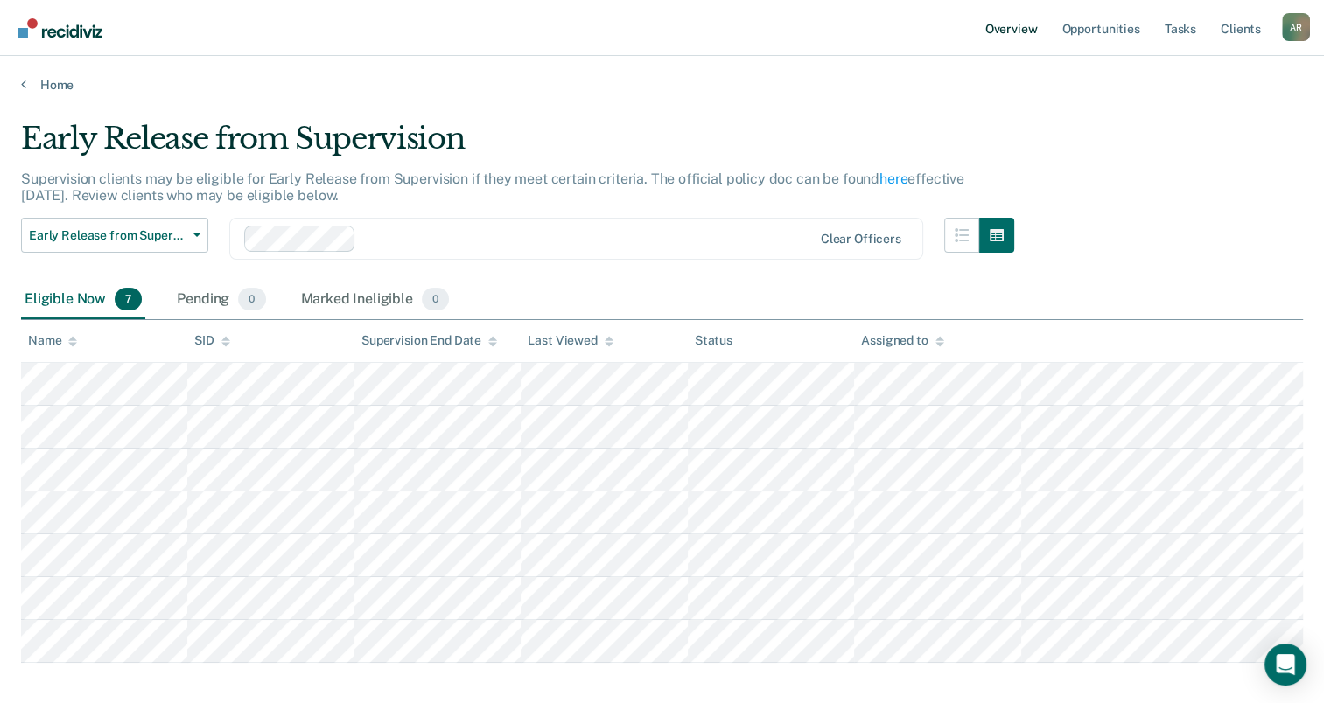
click at [1015, 29] on link "Overview" at bounding box center [1011, 28] width 59 height 56
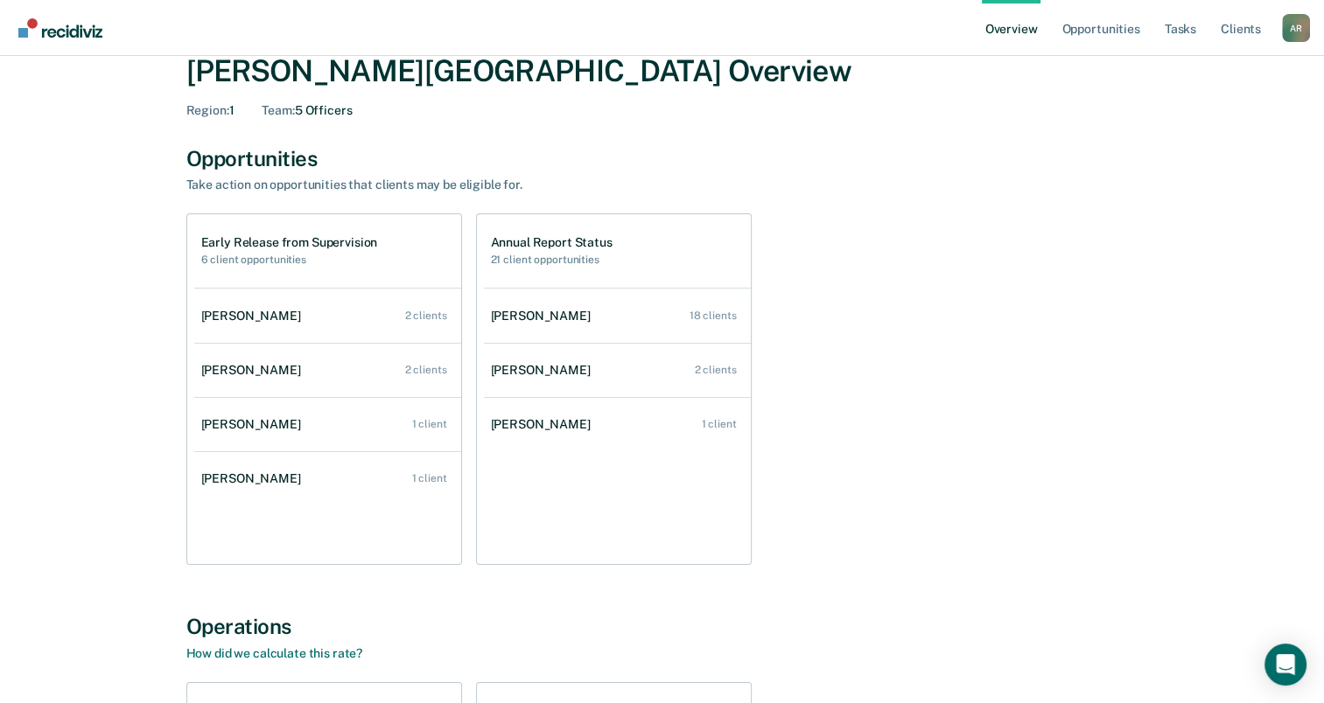
scroll to position [87, 0]
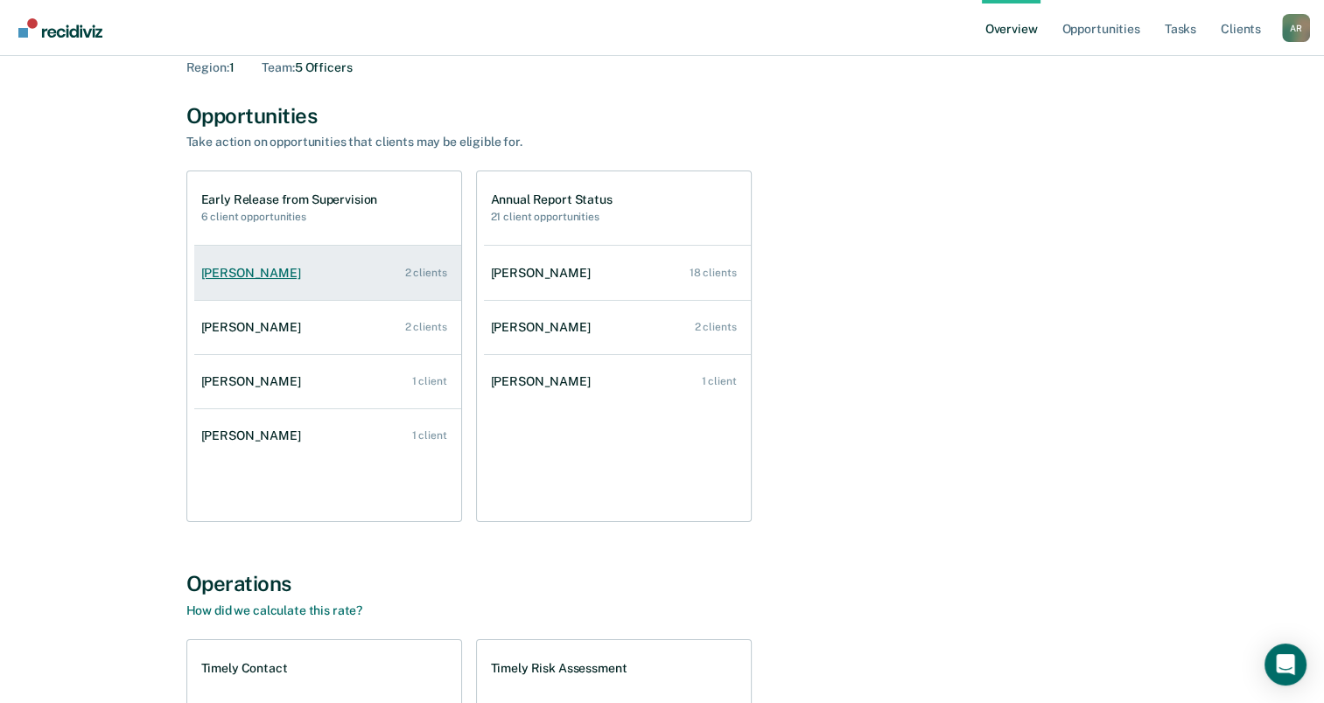
click at [255, 270] on div "Lindsi Chadwick" at bounding box center [254, 273] width 107 height 15
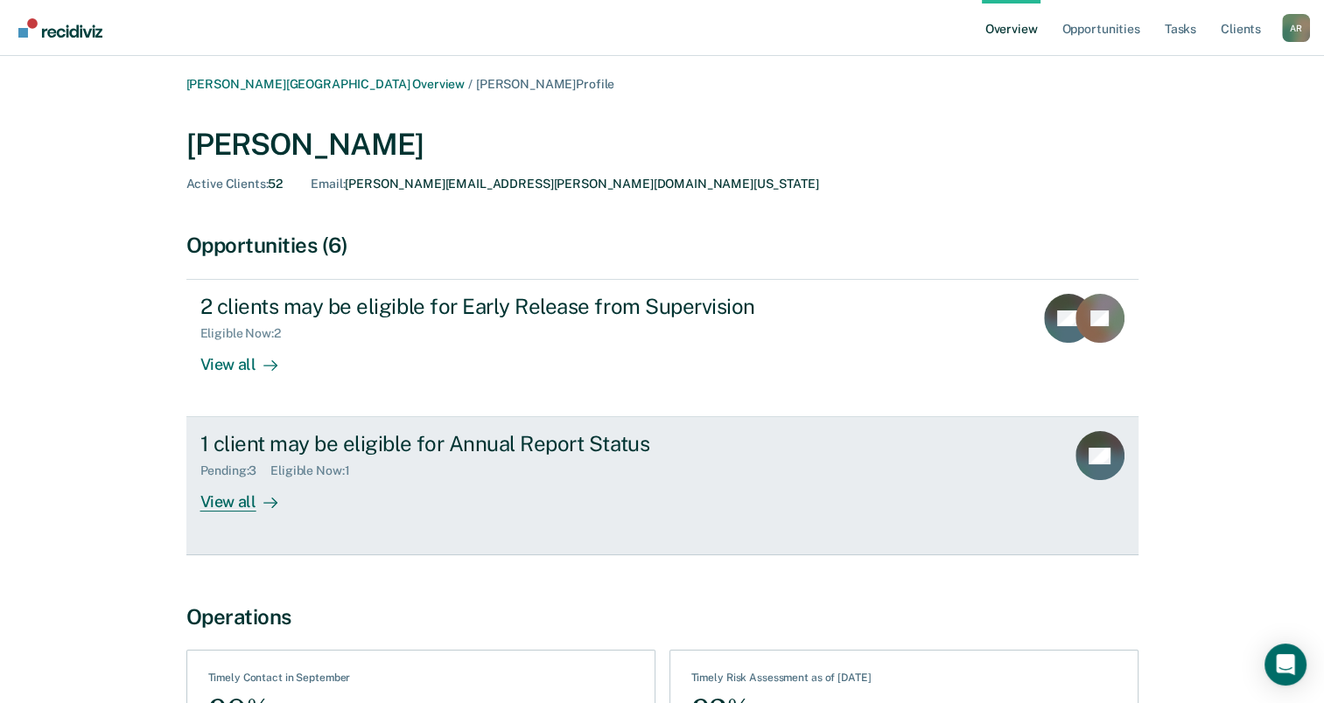
click at [452, 520] on link "1 client may be eligible for Annual Report Status Pending : 3 Eligible Now : 1 …" at bounding box center [662, 485] width 952 height 137
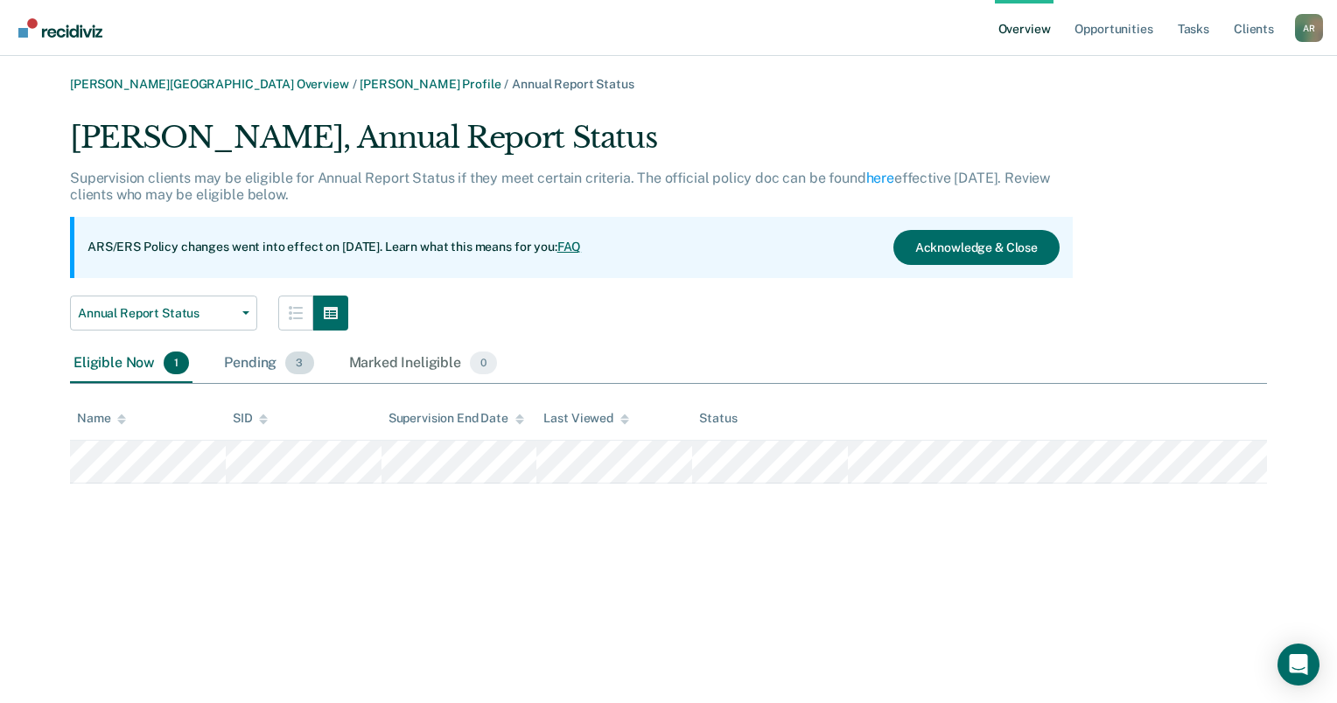
click at [239, 357] on div "Pending 3" at bounding box center [268, 364] width 96 height 38
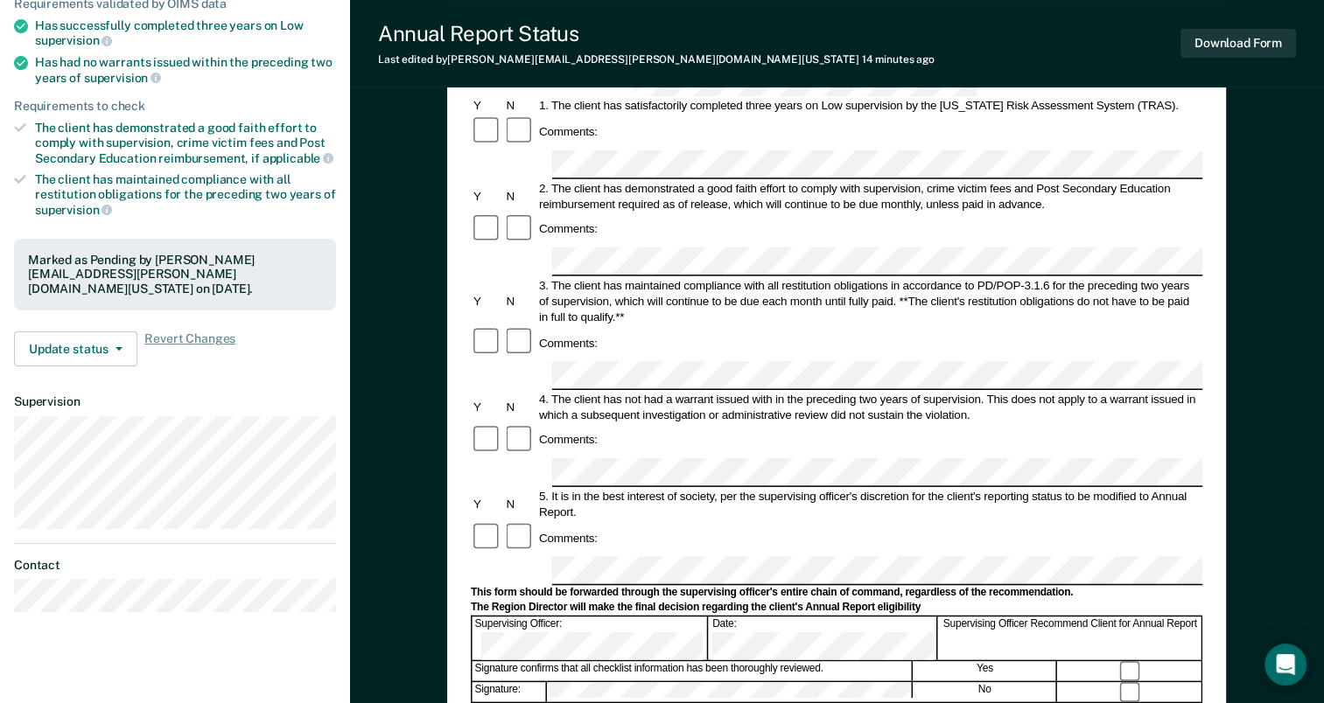
scroll to position [262, 0]
